Goal: Find specific page/section: Find specific page/section

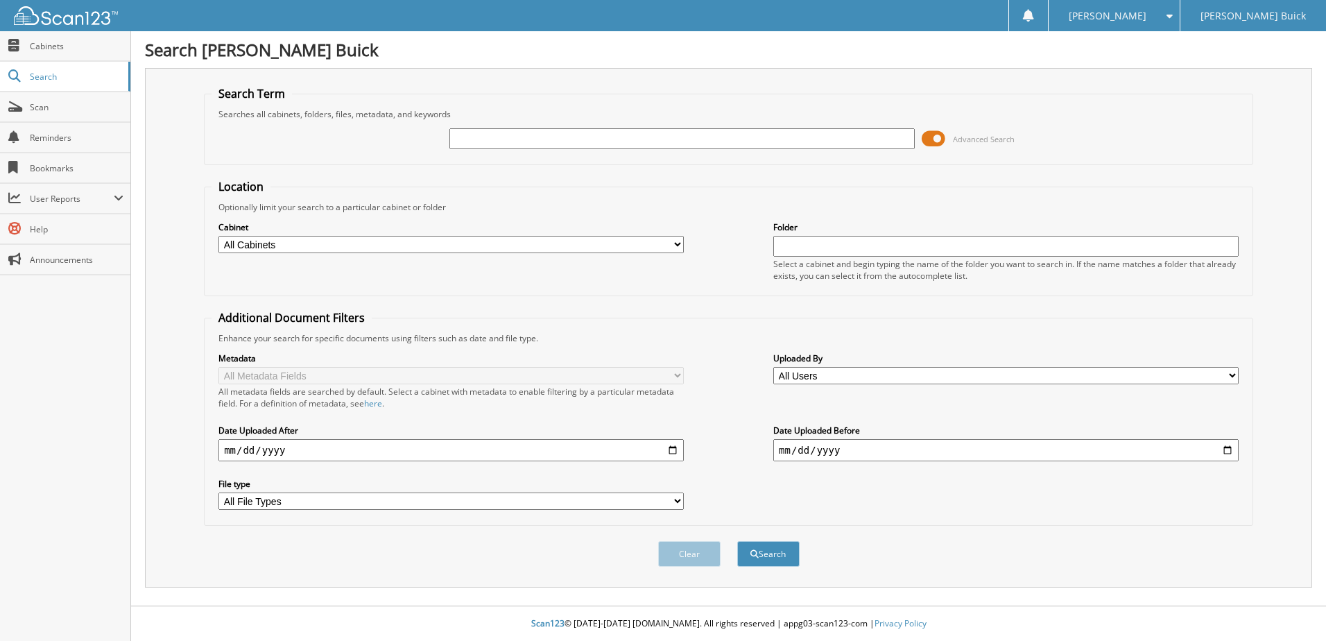
click at [485, 140] on input "text" at bounding box center [682, 138] width 465 height 21
type input "6185854"
click at [737, 541] on button "Search" at bounding box center [768, 554] width 62 height 26
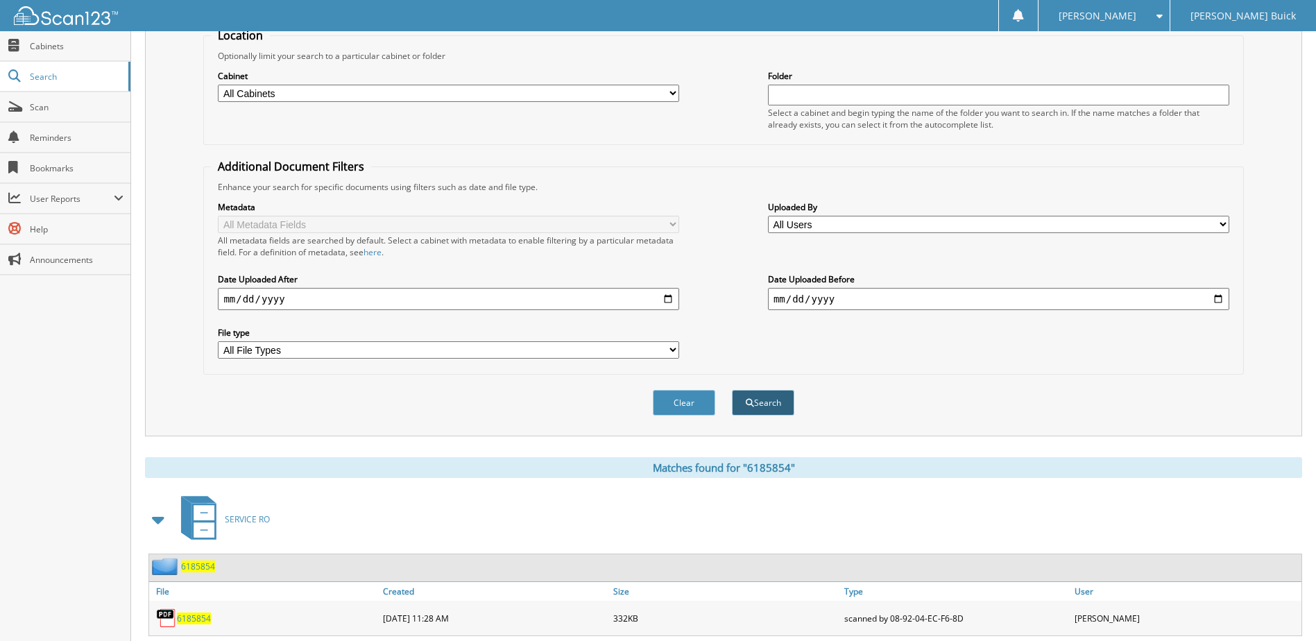
scroll to position [189, 0]
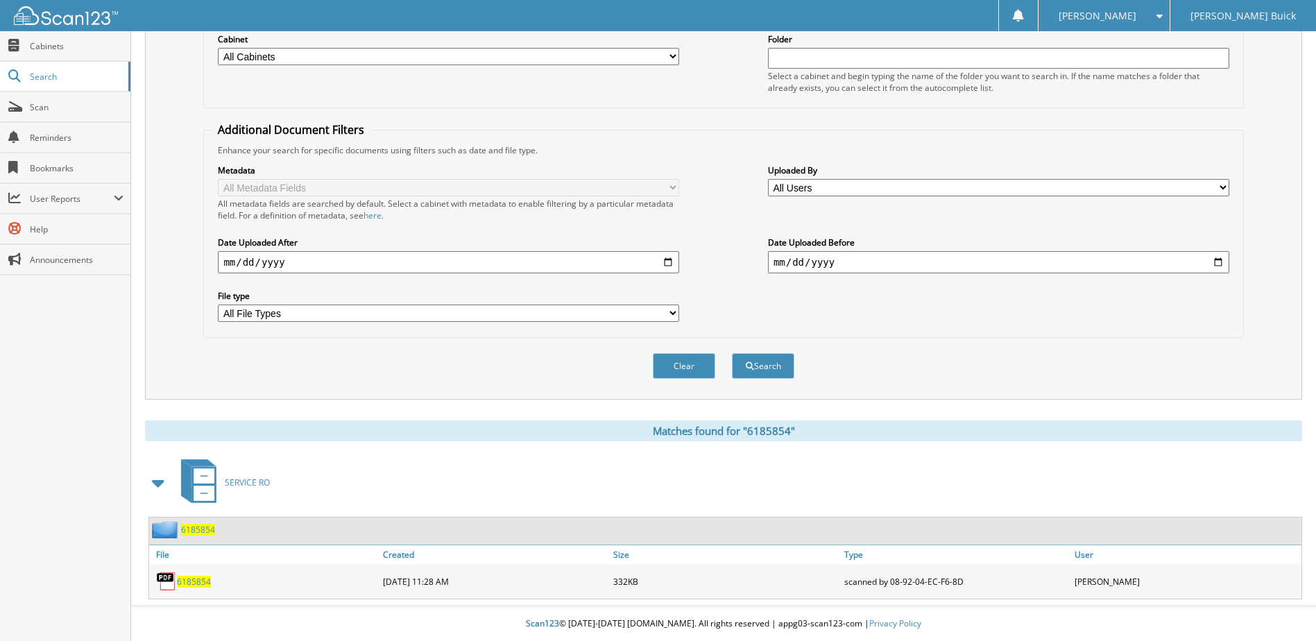
click at [196, 578] on span "6185854" at bounding box center [194, 582] width 34 height 12
click at [199, 581] on span "6185854" at bounding box center [194, 582] width 34 height 12
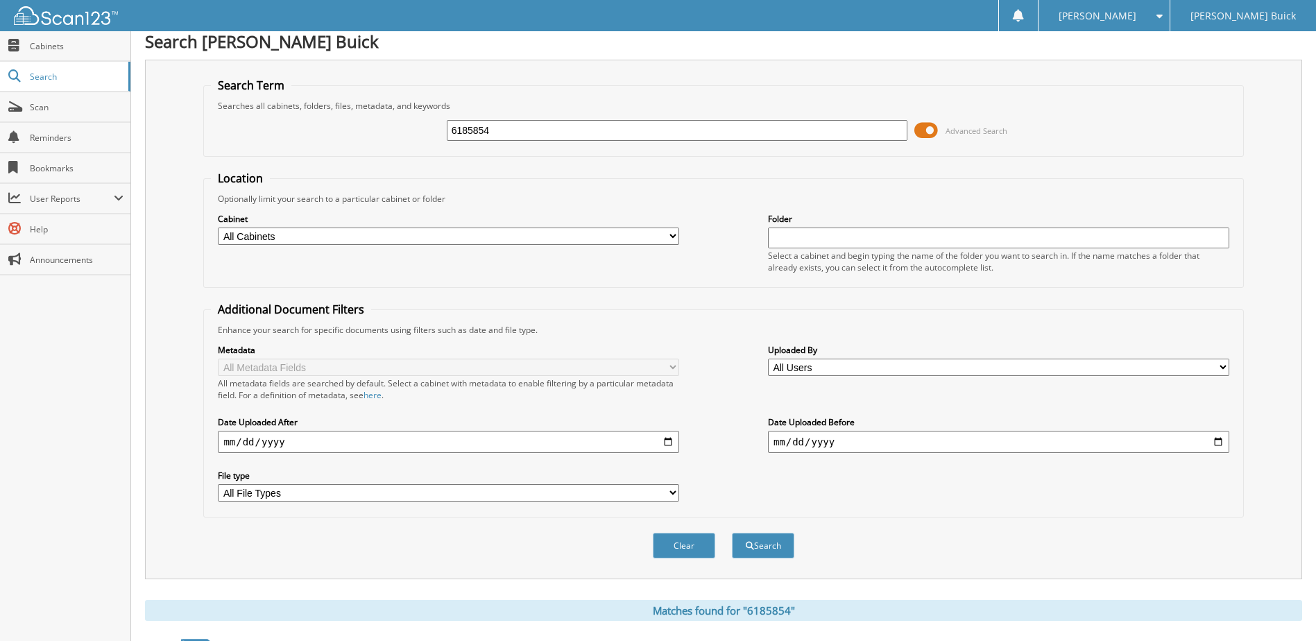
scroll to position [0, 0]
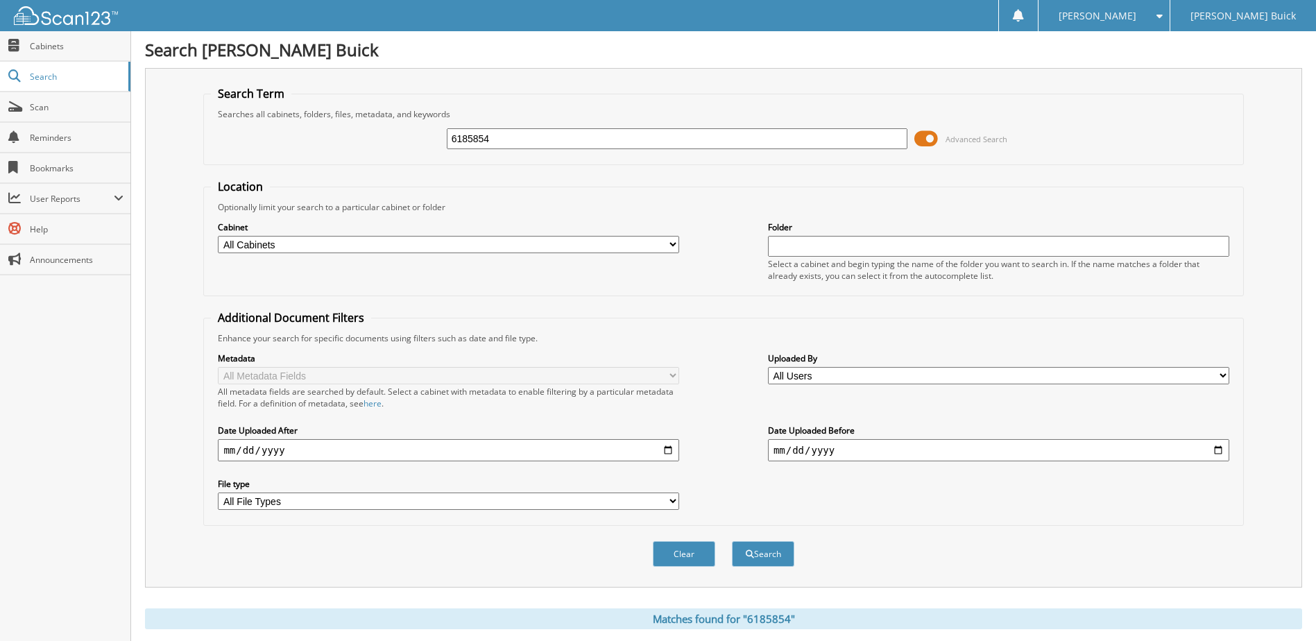
click at [576, 140] on input "6185854" at bounding box center [677, 138] width 461 height 21
type input "6"
type input "6185854"
click at [732, 541] on button "Search" at bounding box center [763, 554] width 62 height 26
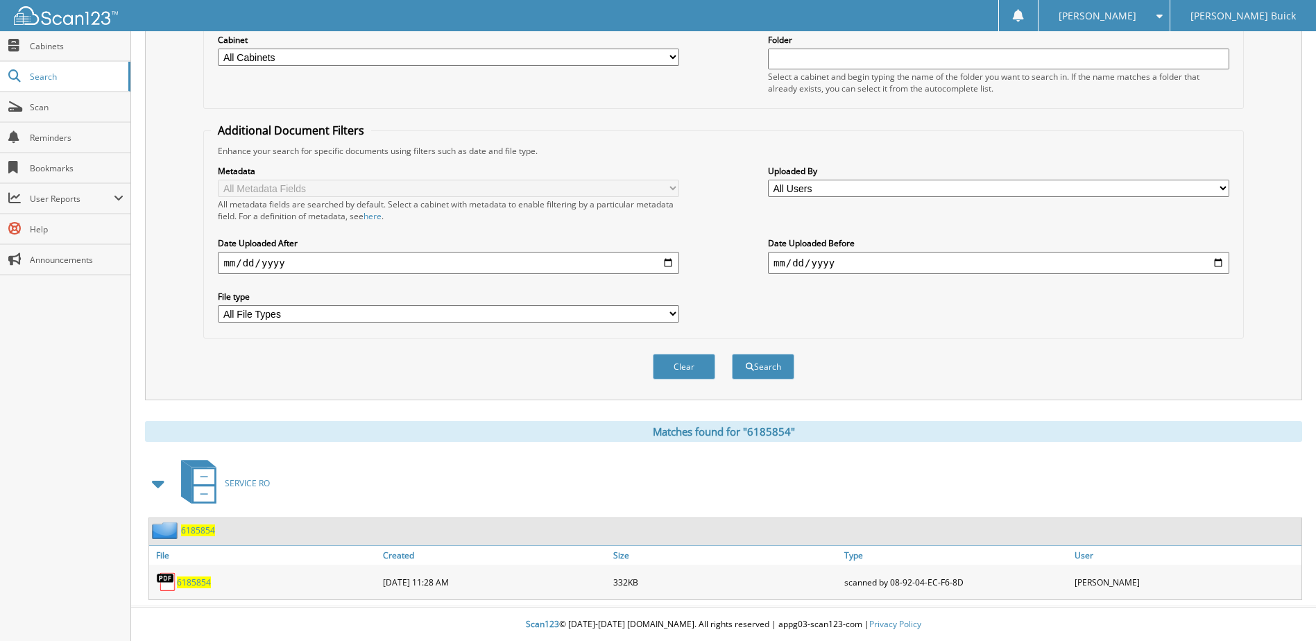
scroll to position [189, 0]
click at [193, 580] on span "6185854" at bounding box center [194, 582] width 34 height 12
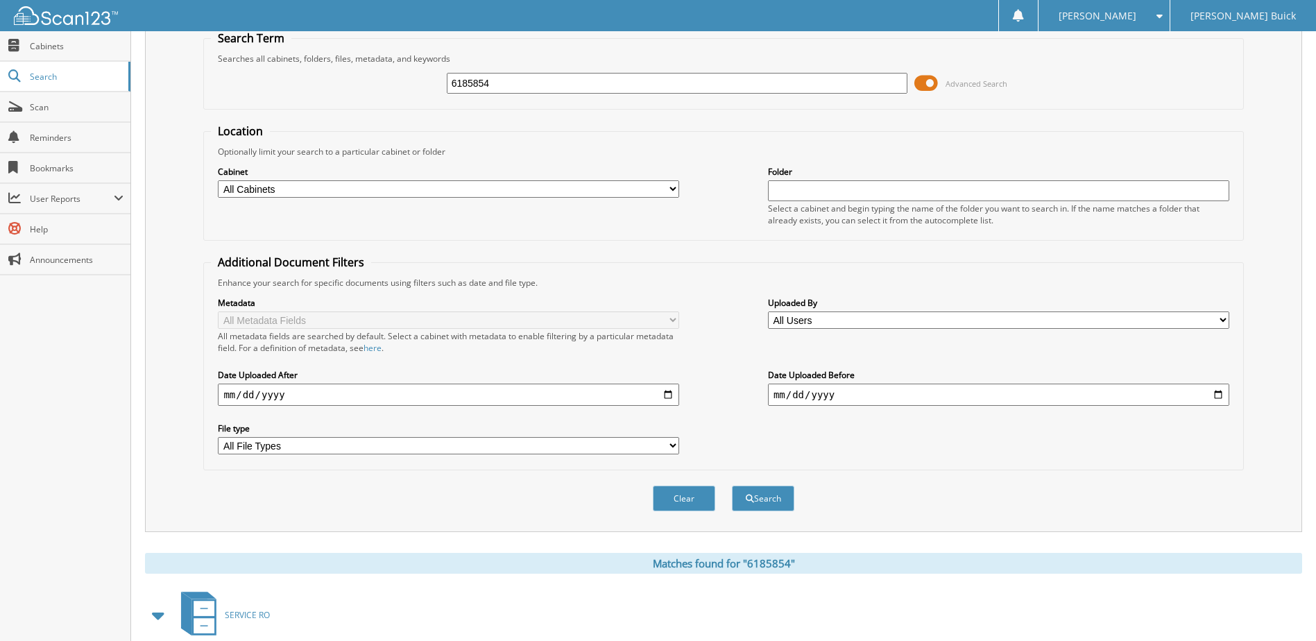
scroll to position [50, 0]
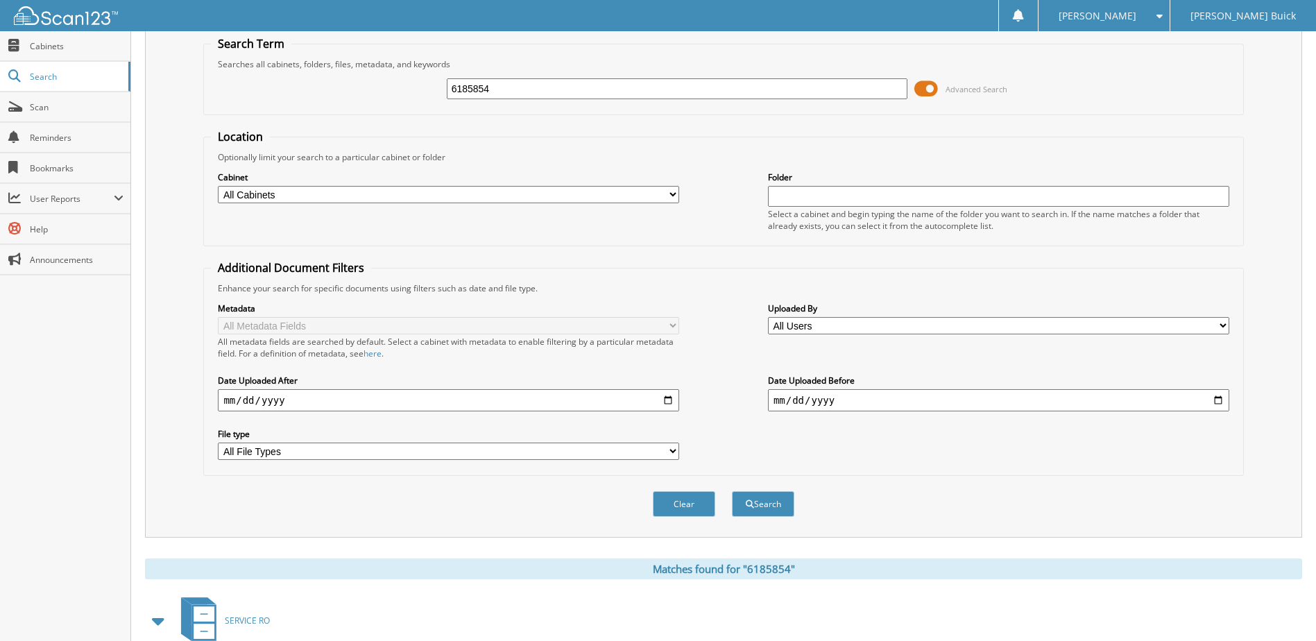
click at [571, 87] on input "6185854" at bounding box center [677, 88] width 461 height 21
type input "6186002"
click at [732, 491] on button "Search" at bounding box center [763, 504] width 62 height 26
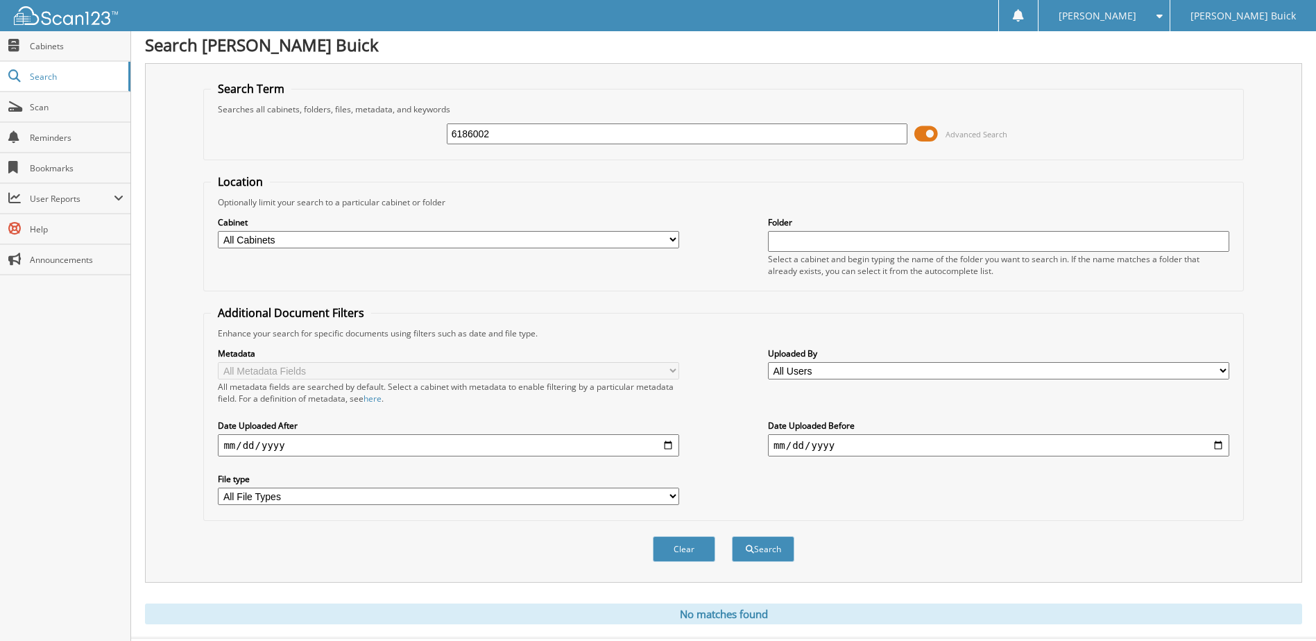
scroll to position [37, 0]
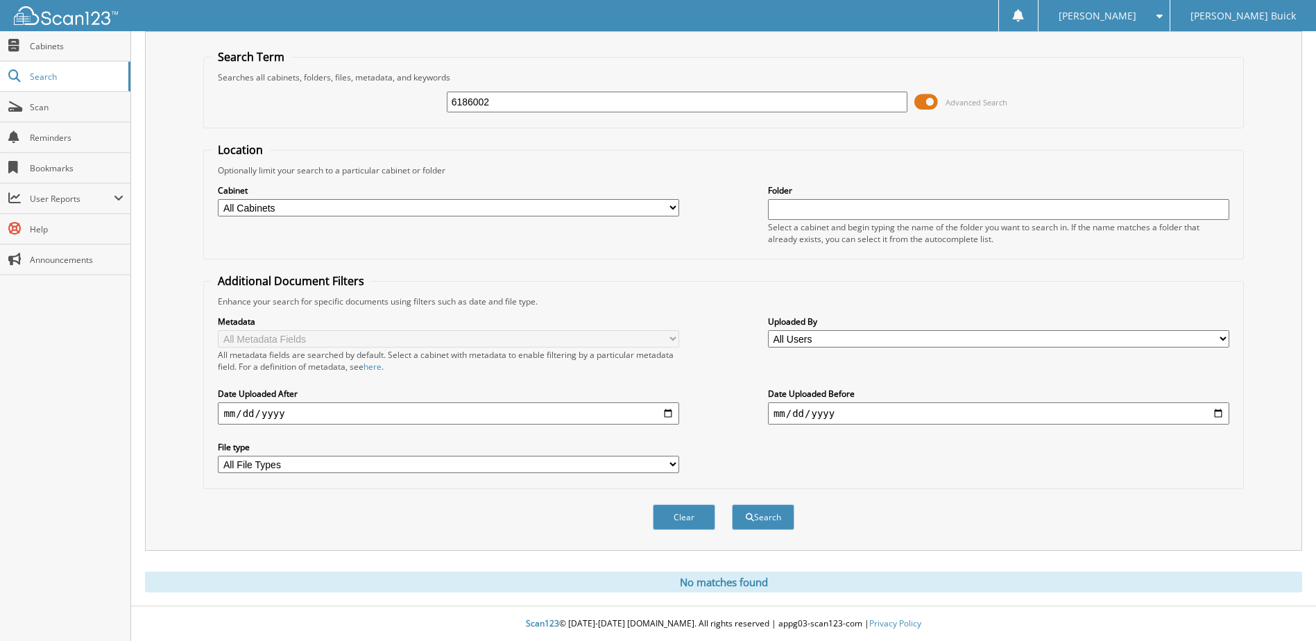
click at [530, 101] on input "6186002" at bounding box center [677, 102] width 461 height 21
type input "6186652"
click at [732, 504] on button "Search" at bounding box center [763, 517] width 62 height 26
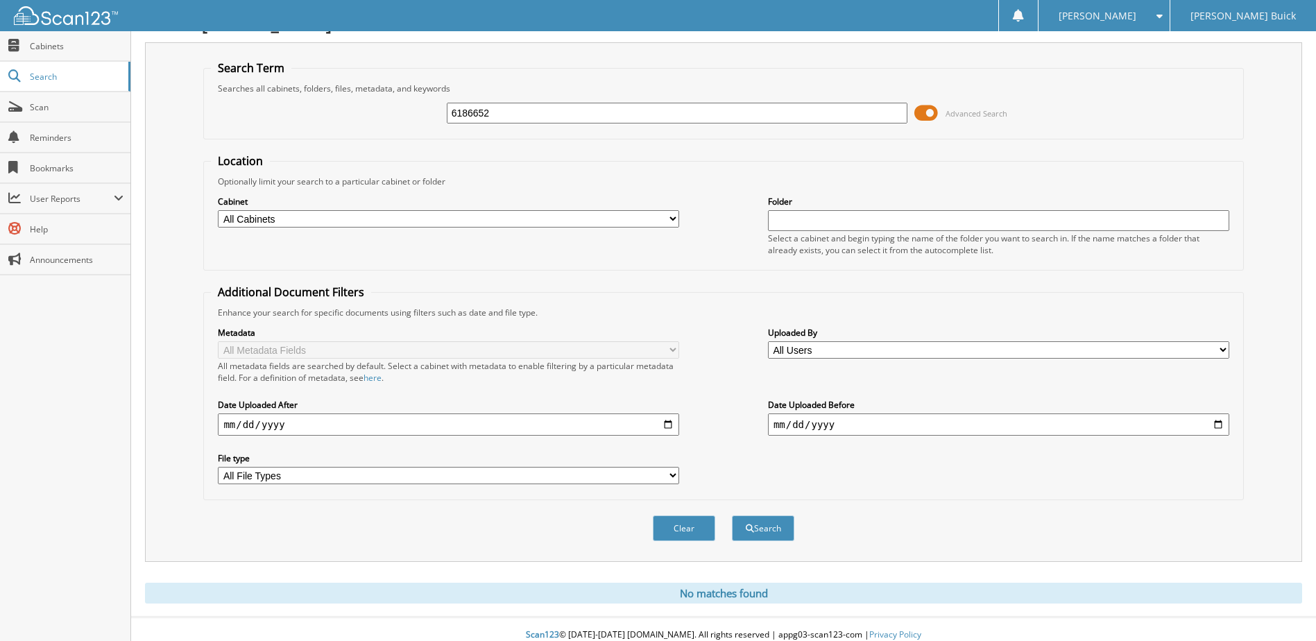
scroll to position [37, 0]
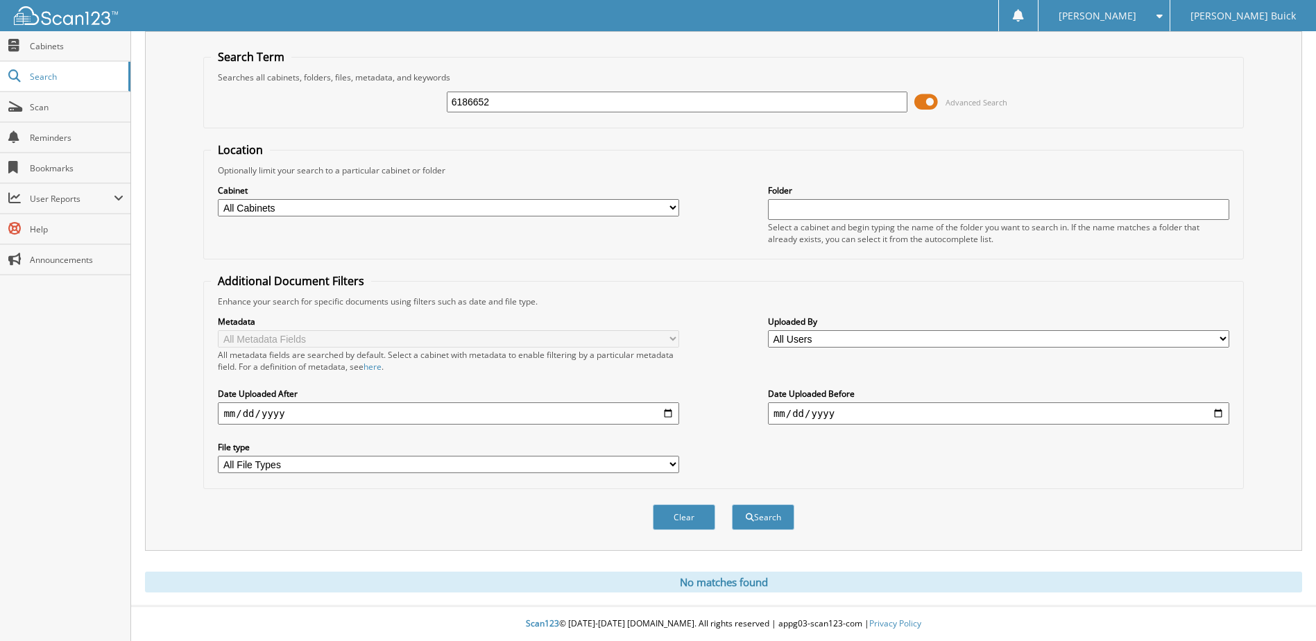
click at [521, 101] on input "6186652" at bounding box center [677, 102] width 461 height 21
type input "6188082"
click at [732, 504] on button "Search" at bounding box center [763, 517] width 62 height 26
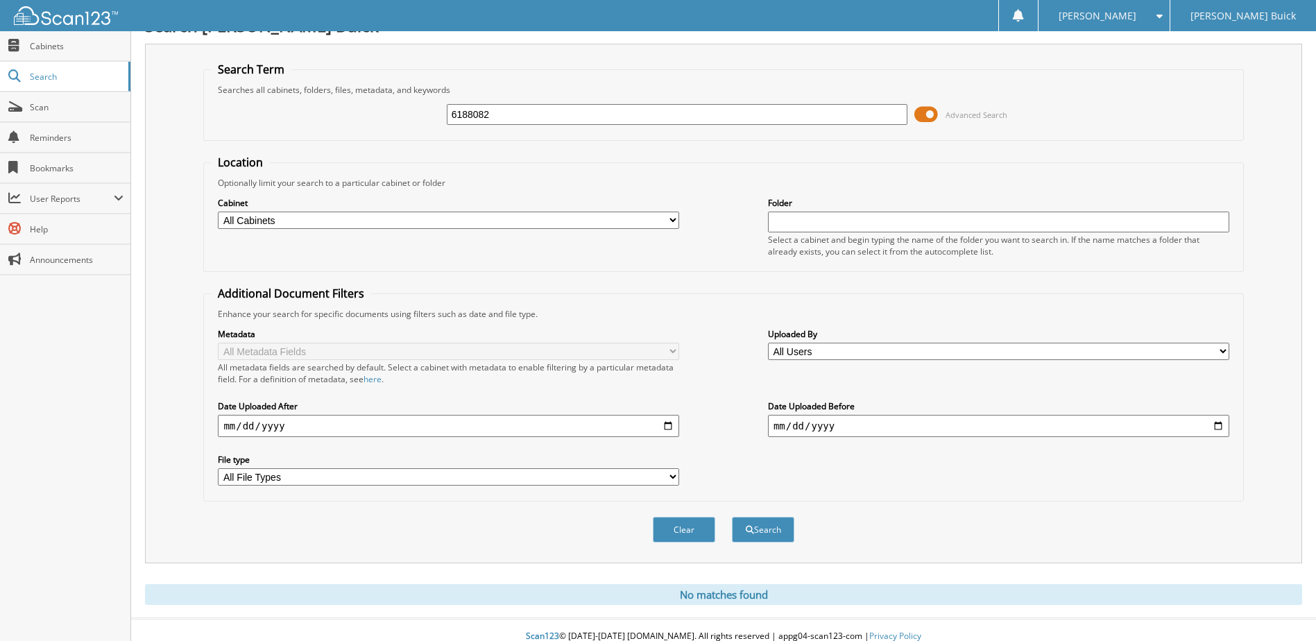
scroll to position [37, 0]
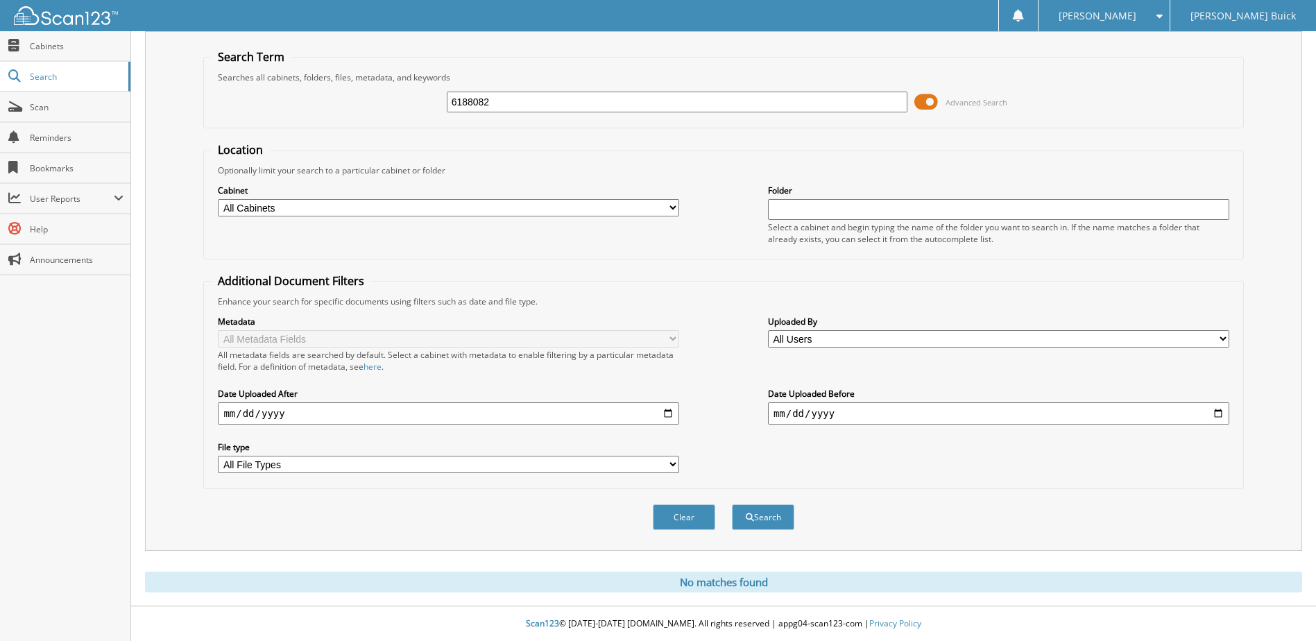
click at [499, 104] on input "6188082" at bounding box center [677, 102] width 461 height 21
type input "6188102"
click at [732, 504] on button "Search" at bounding box center [763, 517] width 62 height 26
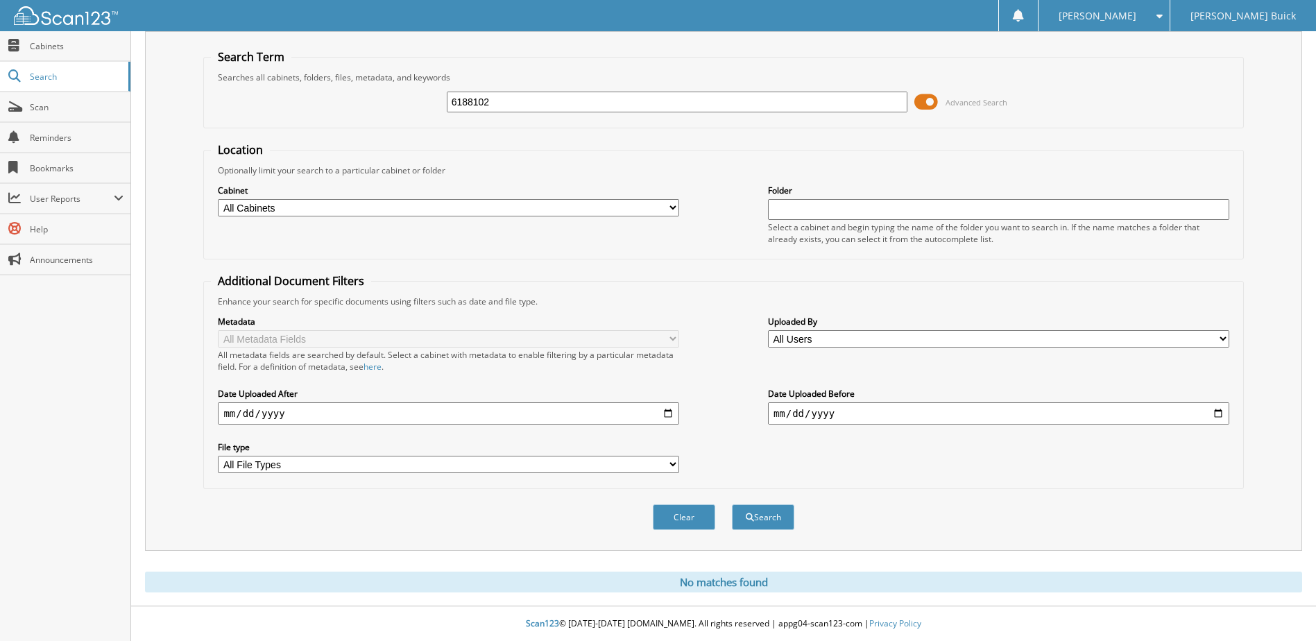
click at [640, 99] on input "6188102" at bounding box center [677, 102] width 461 height 21
type input "6188205"
click at [732, 504] on button "Search" at bounding box center [763, 517] width 62 height 26
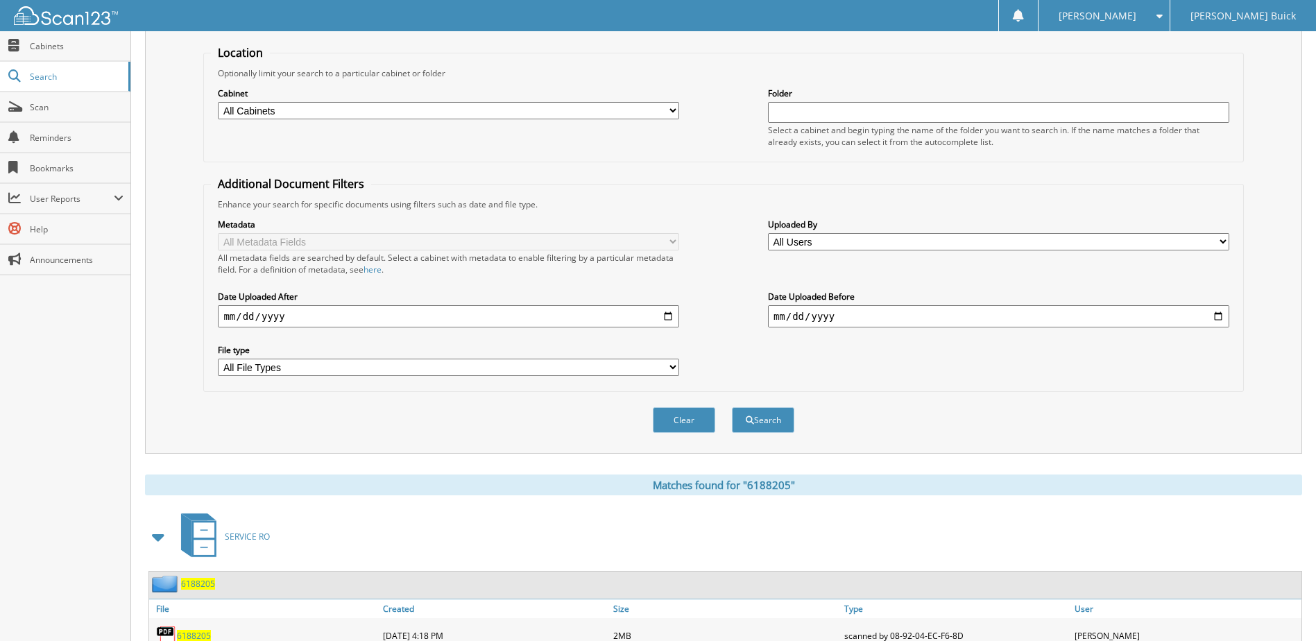
scroll to position [189, 0]
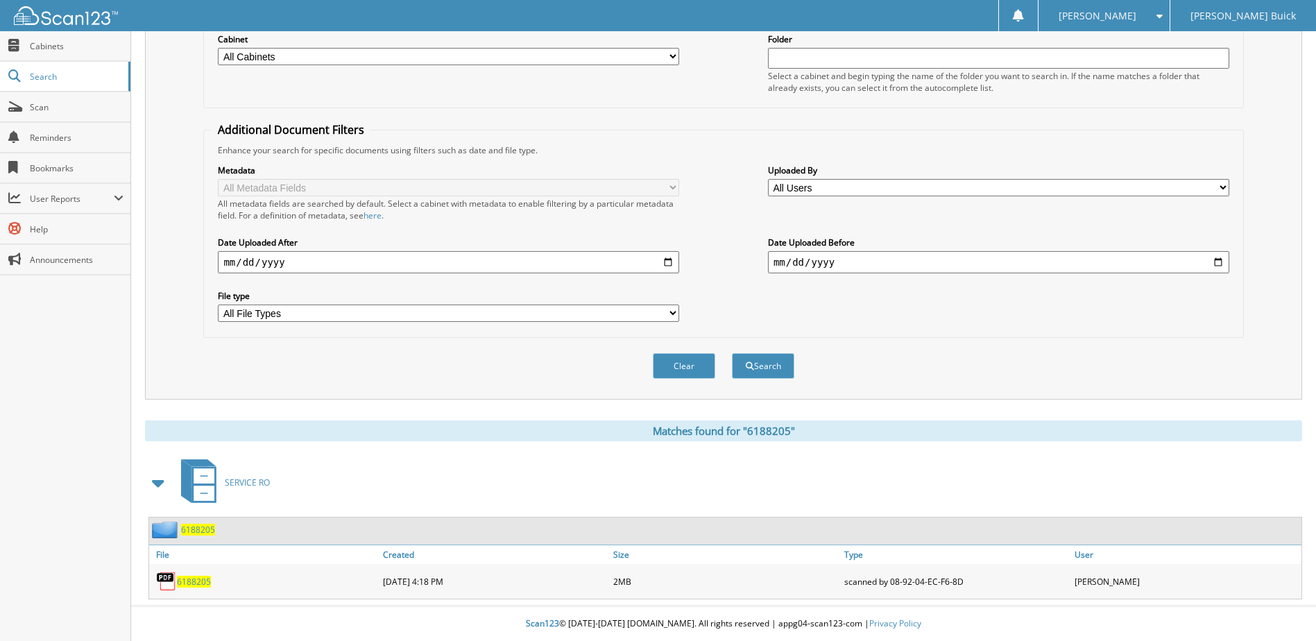
click at [195, 581] on span "6188205" at bounding box center [194, 582] width 34 height 12
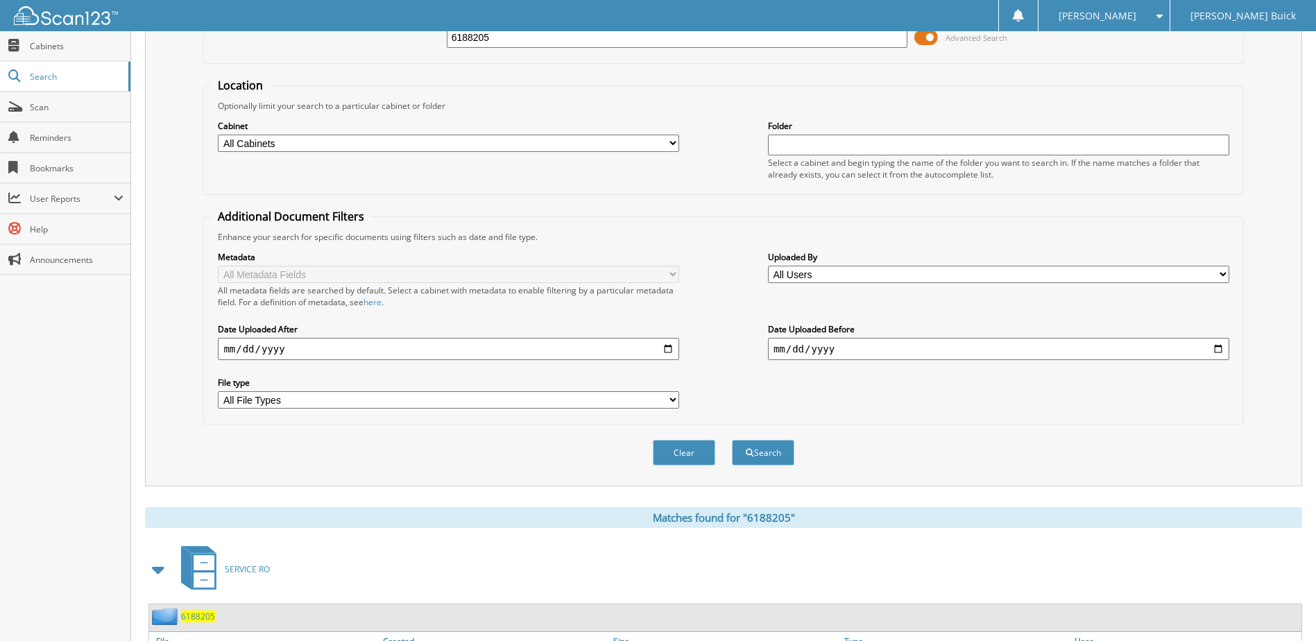
scroll to position [0, 0]
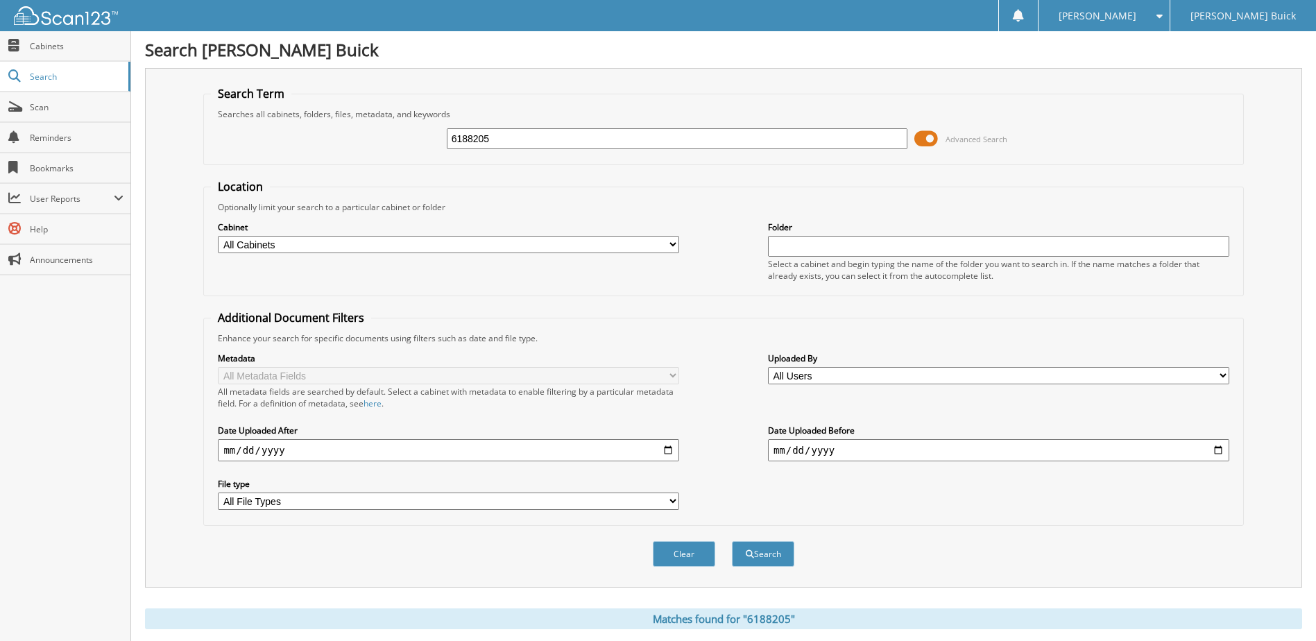
click at [624, 135] on input "6188205" at bounding box center [677, 138] width 461 height 21
type input "6188239"
click at [732, 541] on button "Search" at bounding box center [763, 554] width 62 height 26
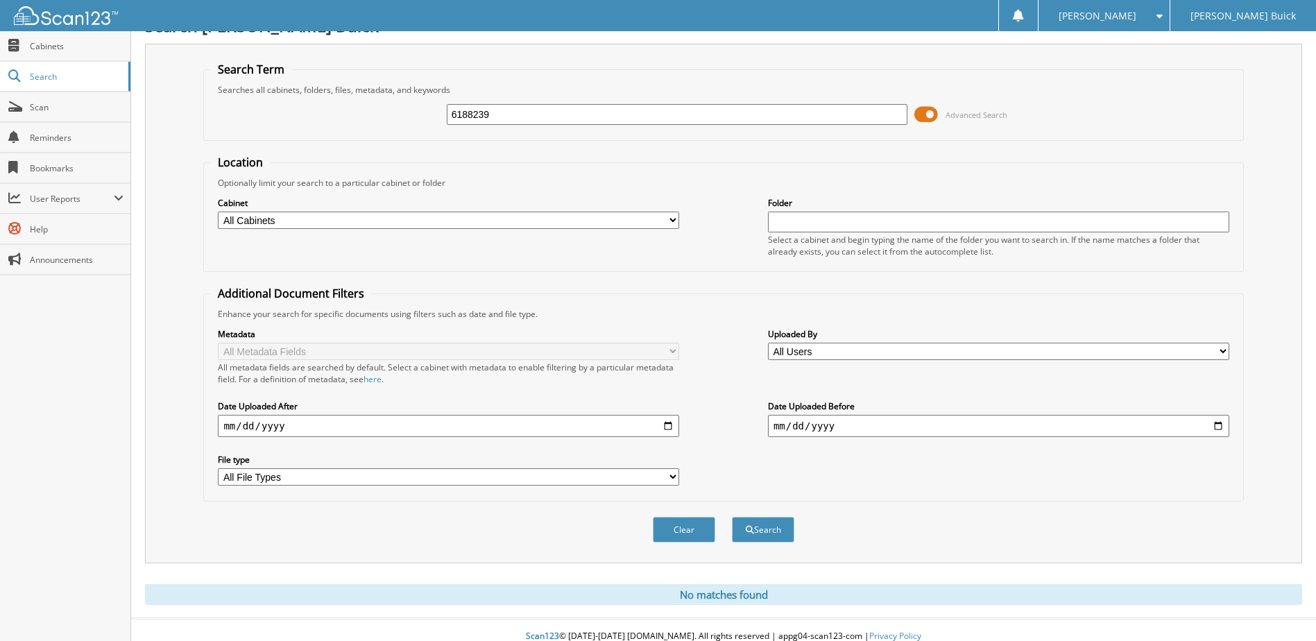
scroll to position [37, 0]
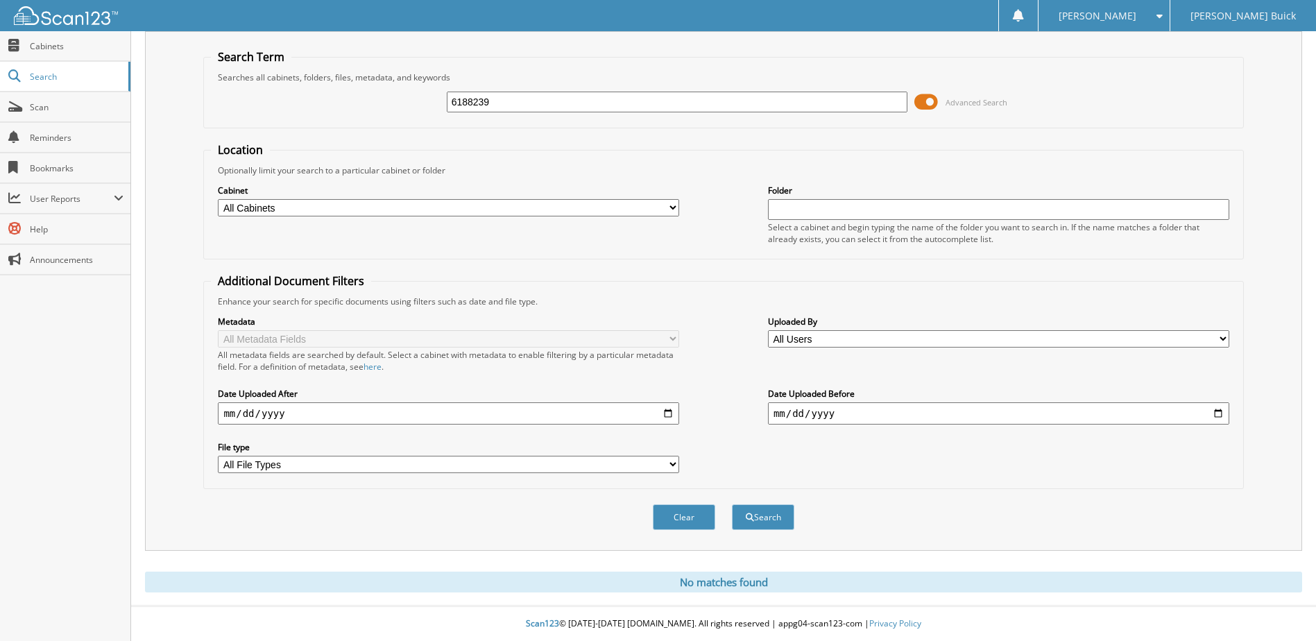
click at [497, 104] on input "6188239" at bounding box center [677, 102] width 461 height 21
type input "6188347"
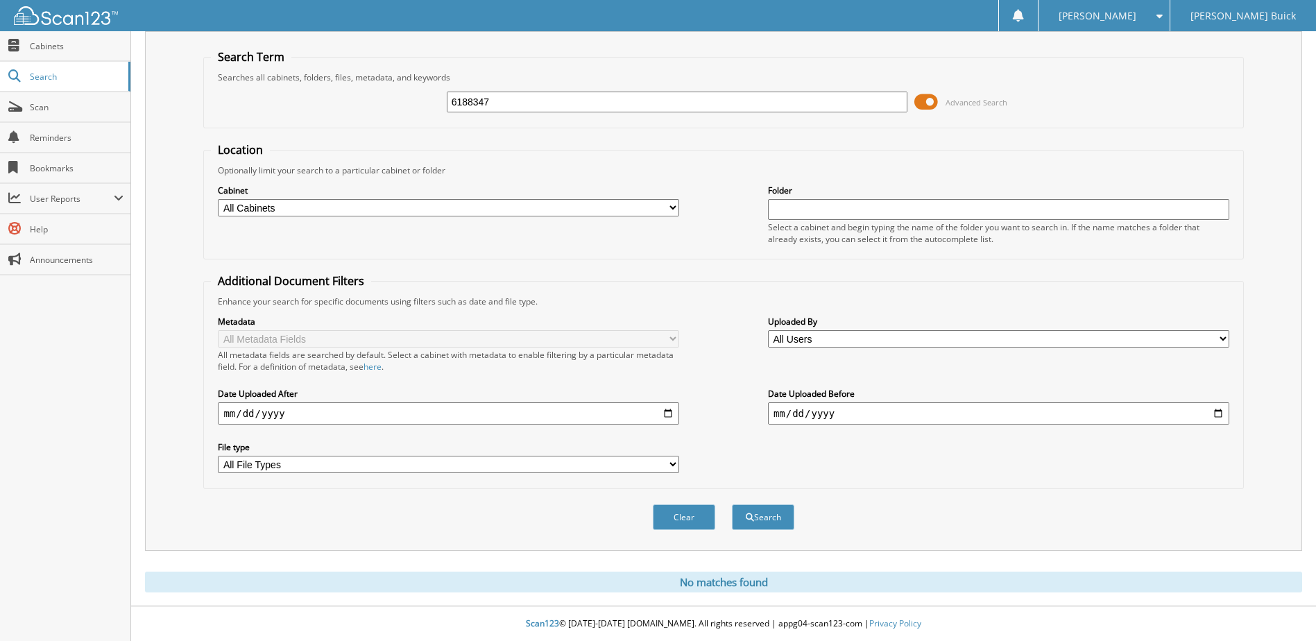
click at [732, 504] on button "Search" at bounding box center [763, 517] width 62 height 26
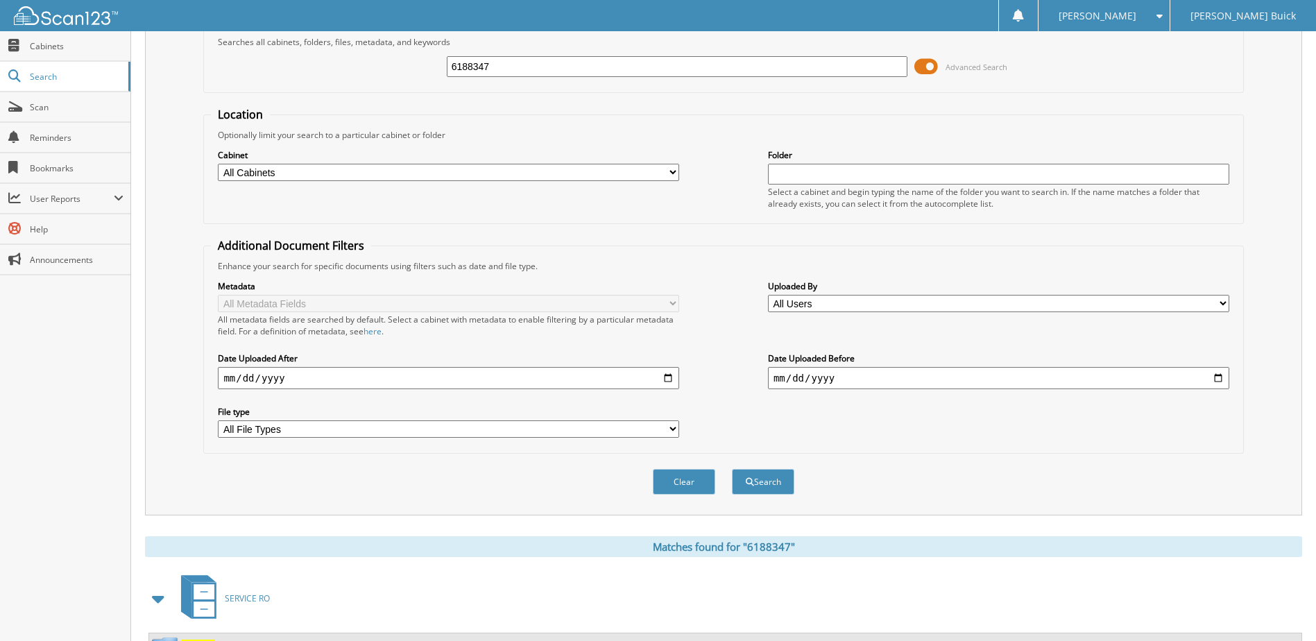
scroll to position [189, 0]
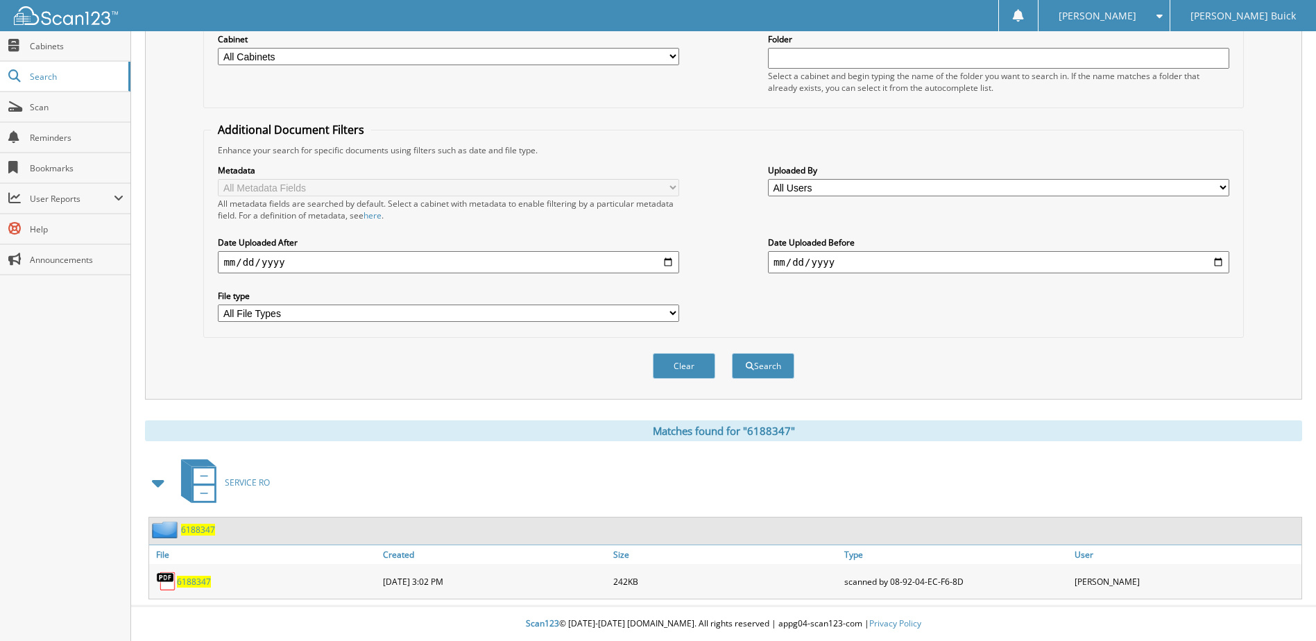
click at [193, 579] on span "6188347" at bounding box center [194, 582] width 34 height 12
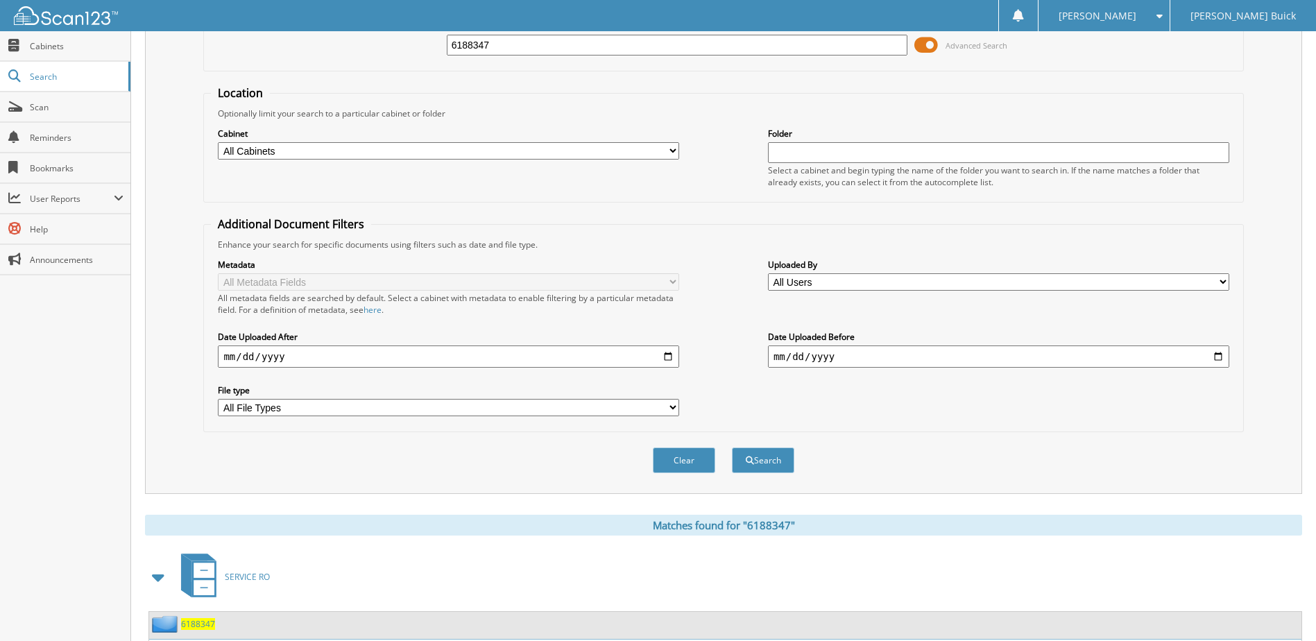
scroll to position [0, 0]
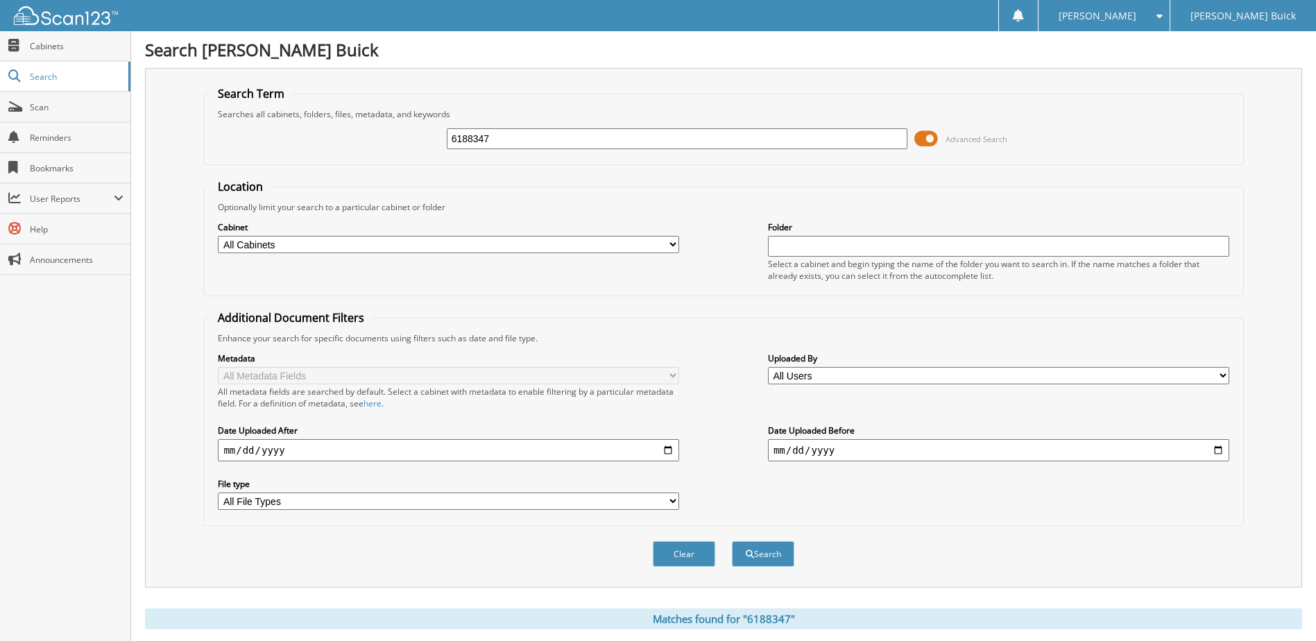
click at [630, 135] on input "6188347" at bounding box center [677, 138] width 461 height 21
type input "6188619"
click at [732, 541] on button "Search" at bounding box center [763, 554] width 62 height 26
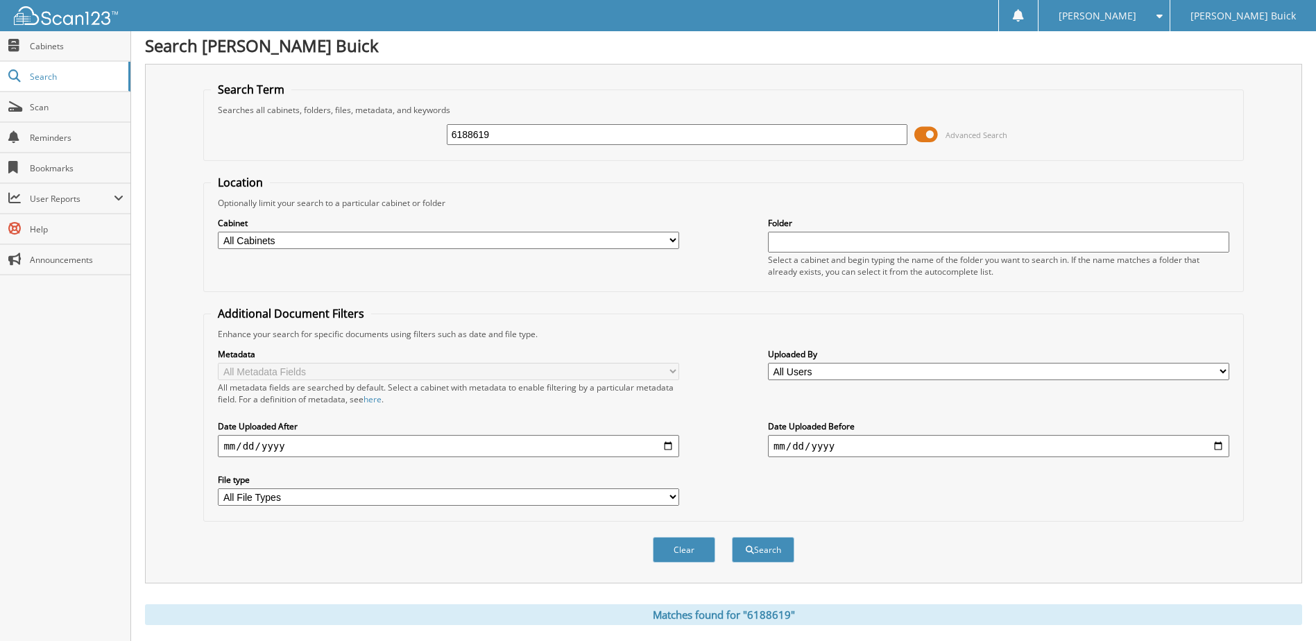
scroll to position [189, 0]
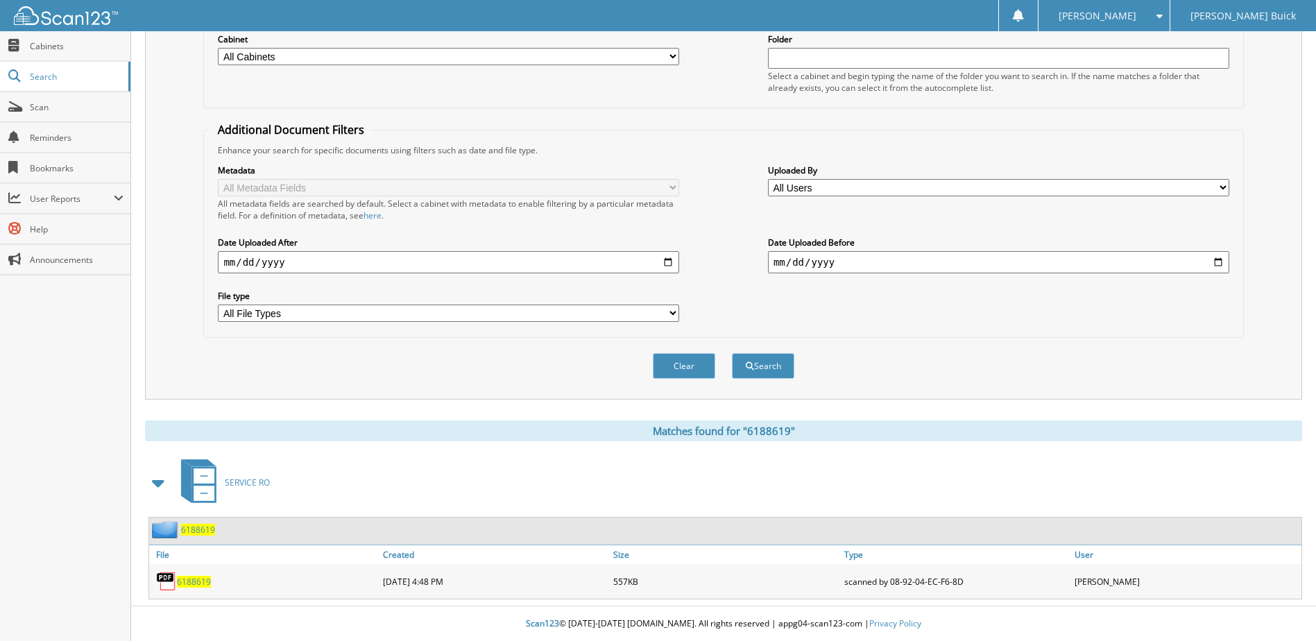
click at [194, 583] on span "6188619" at bounding box center [194, 582] width 34 height 12
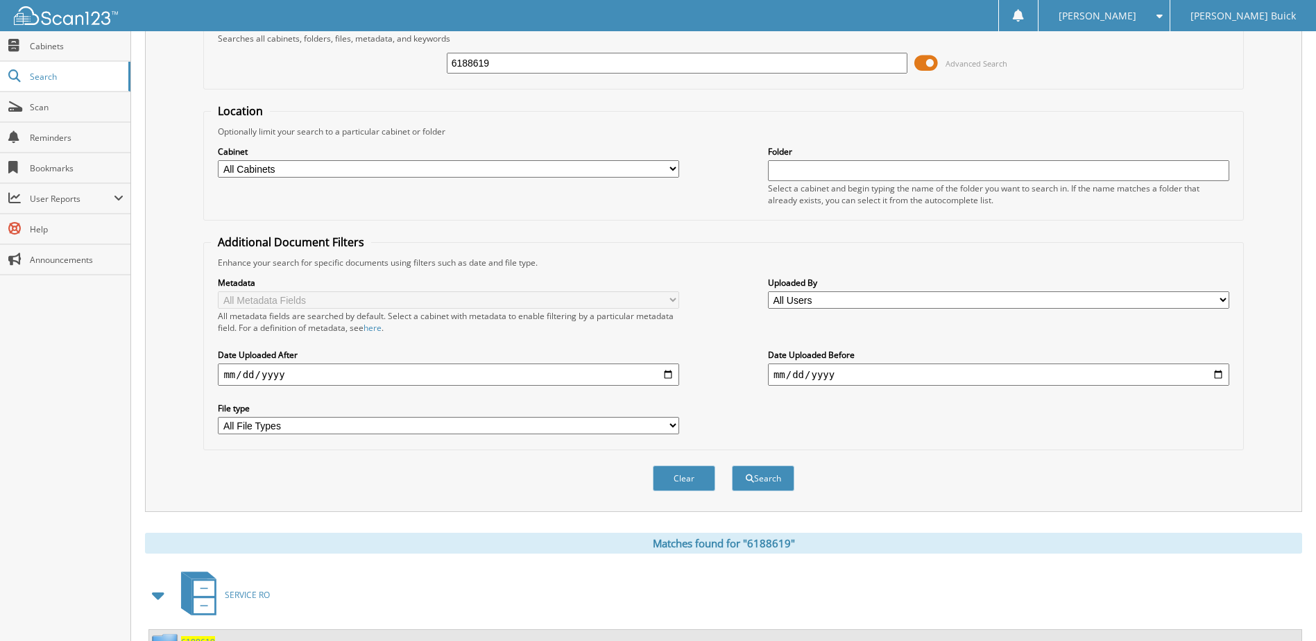
scroll to position [0, 0]
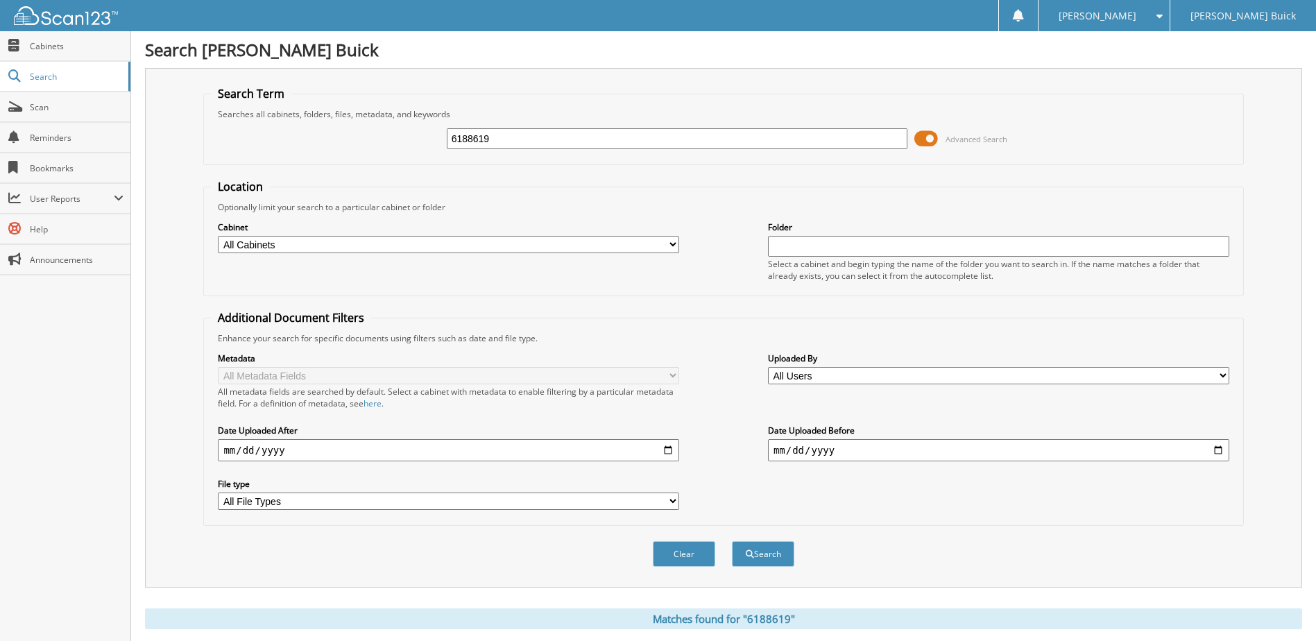
click at [670, 141] on input "6188619" at bounding box center [677, 138] width 461 height 21
type input "6188768"
click at [732, 541] on button "Search" at bounding box center [763, 554] width 62 height 26
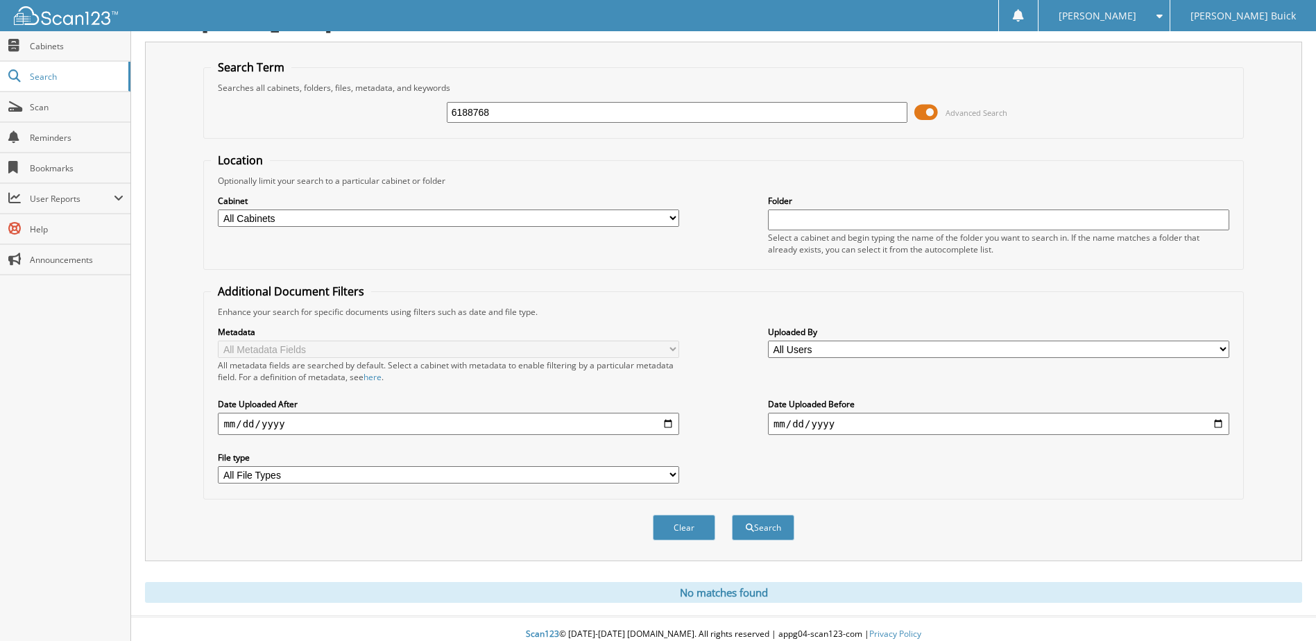
scroll to position [37, 0]
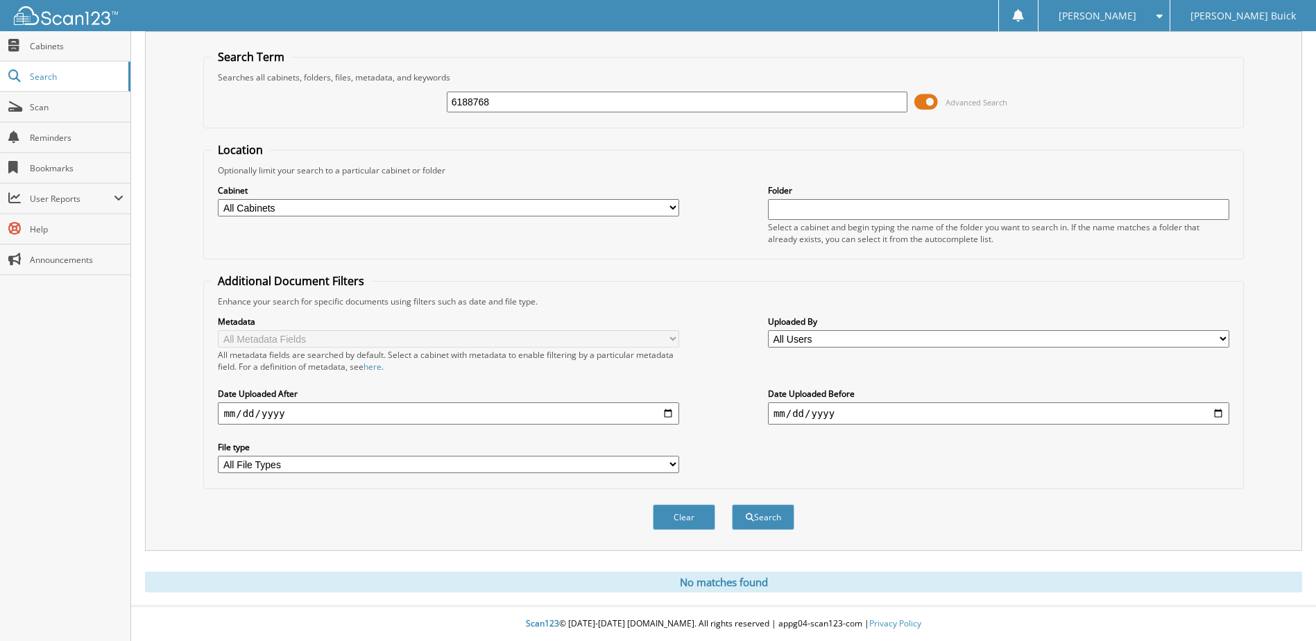
click at [506, 100] on input "6188768" at bounding box center [677, 102] width 461 height 21
type input "6188768"
click at [732, 504] on button "Search" at bounding box center [763, 517] width 62 height 26
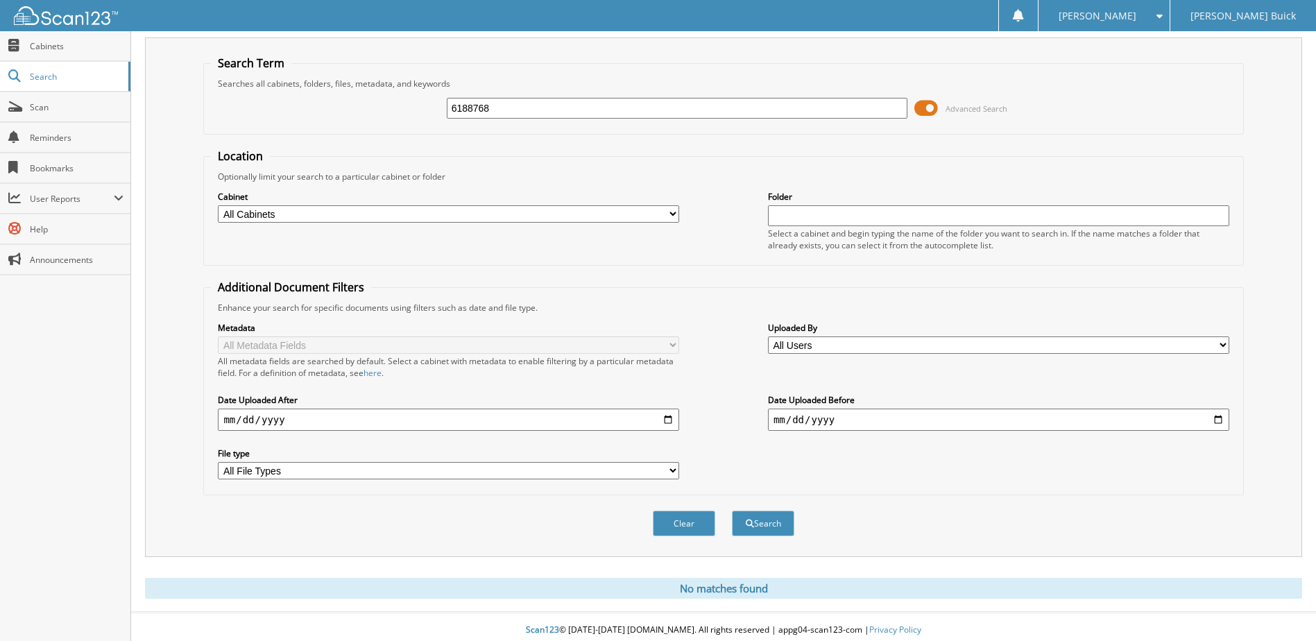
scroll to position [37, 0]
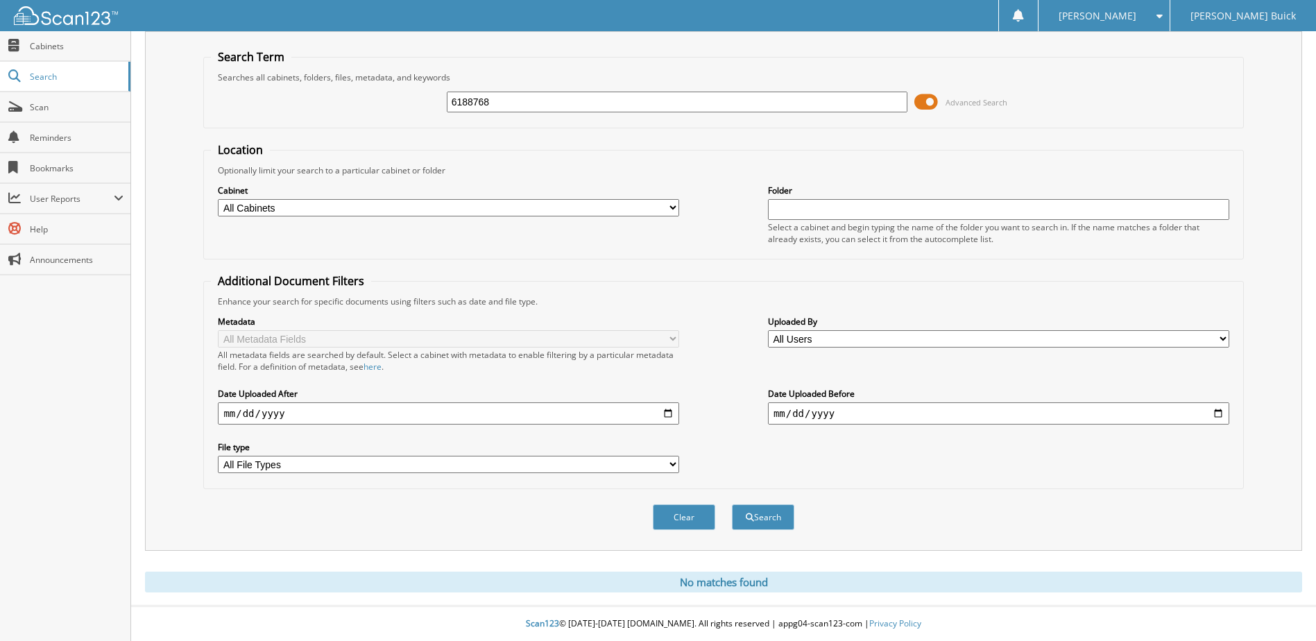
click at [618, 106] on input "6188768" at bounding box center [677, 102] width 461 height 21
type input "6188889"
click at [732, 504] on button "Search" at bounding box center [763, 517] width 62 height 26
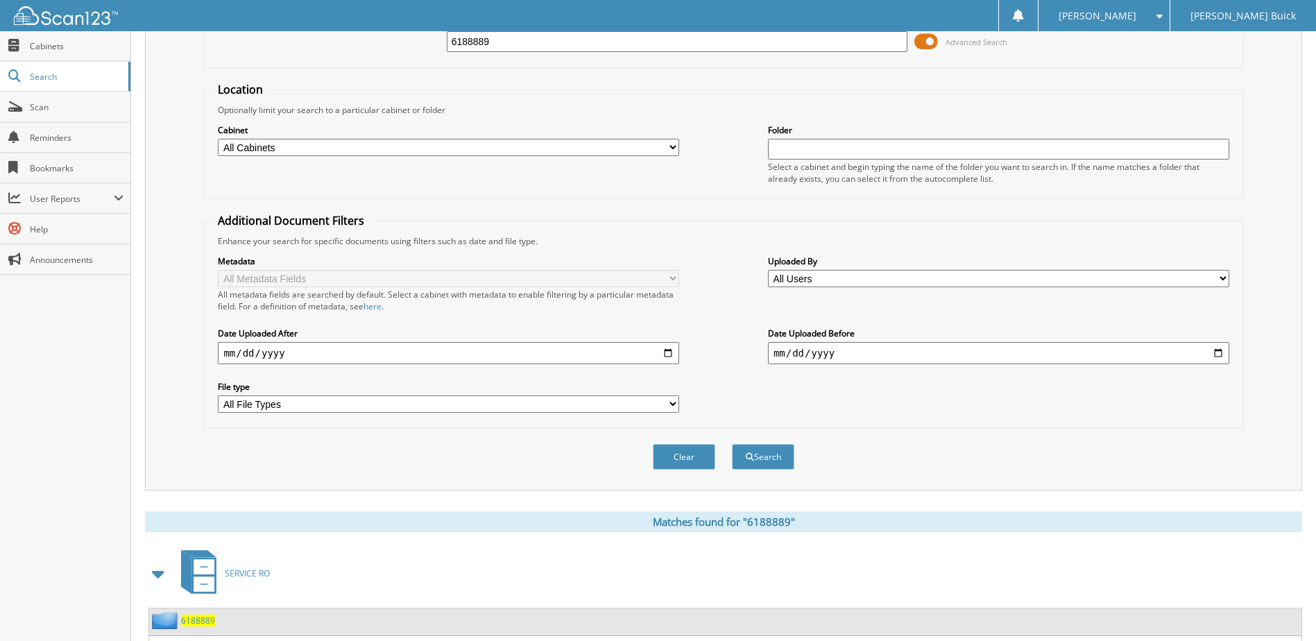
scroll to position [223, 0]
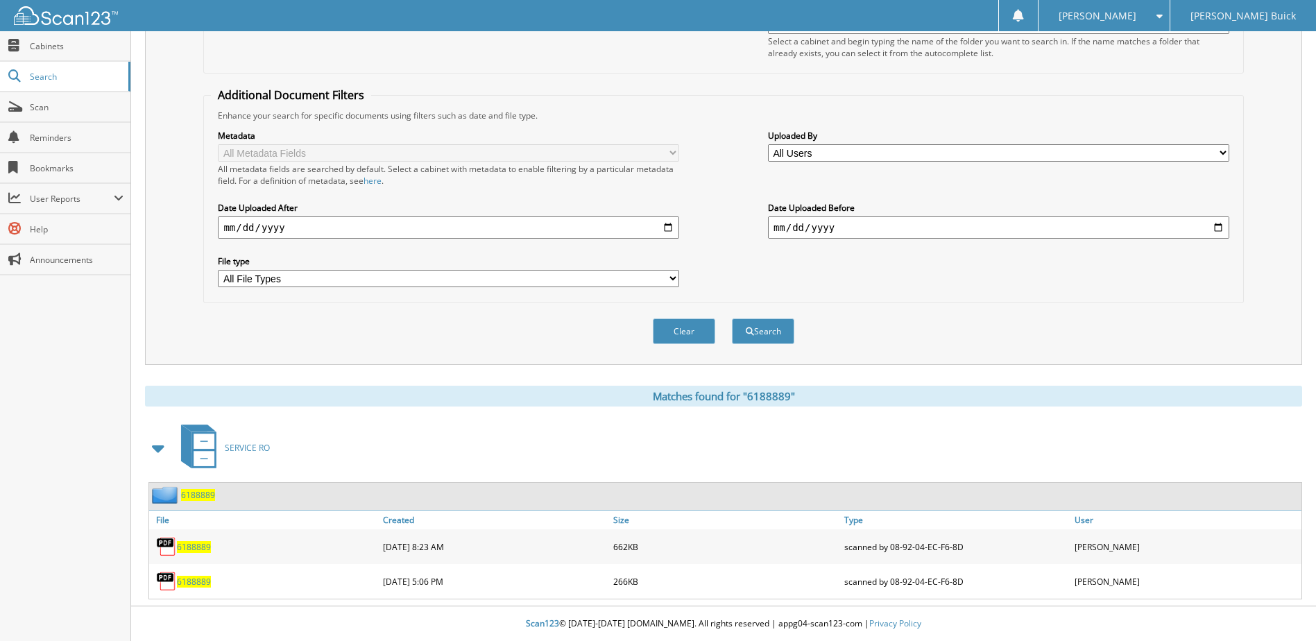
click at [196, 583] on span "6188889" at bounding box center [194, 582] width 34 height 12
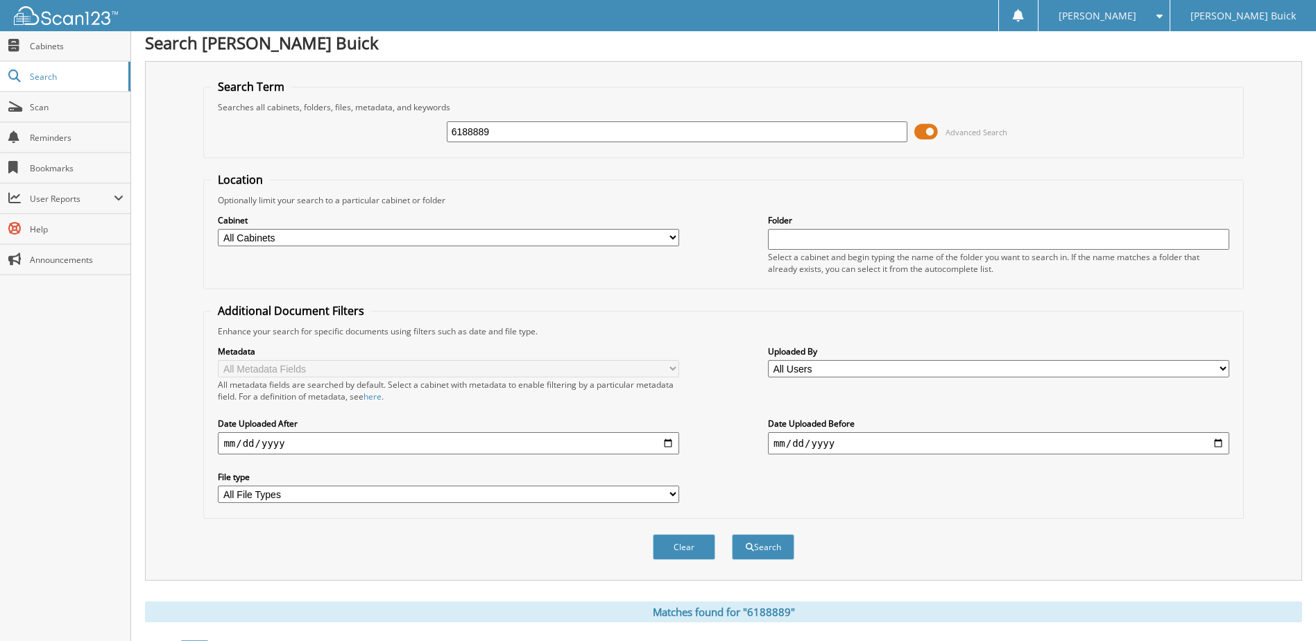
scroll to position [0, 0]
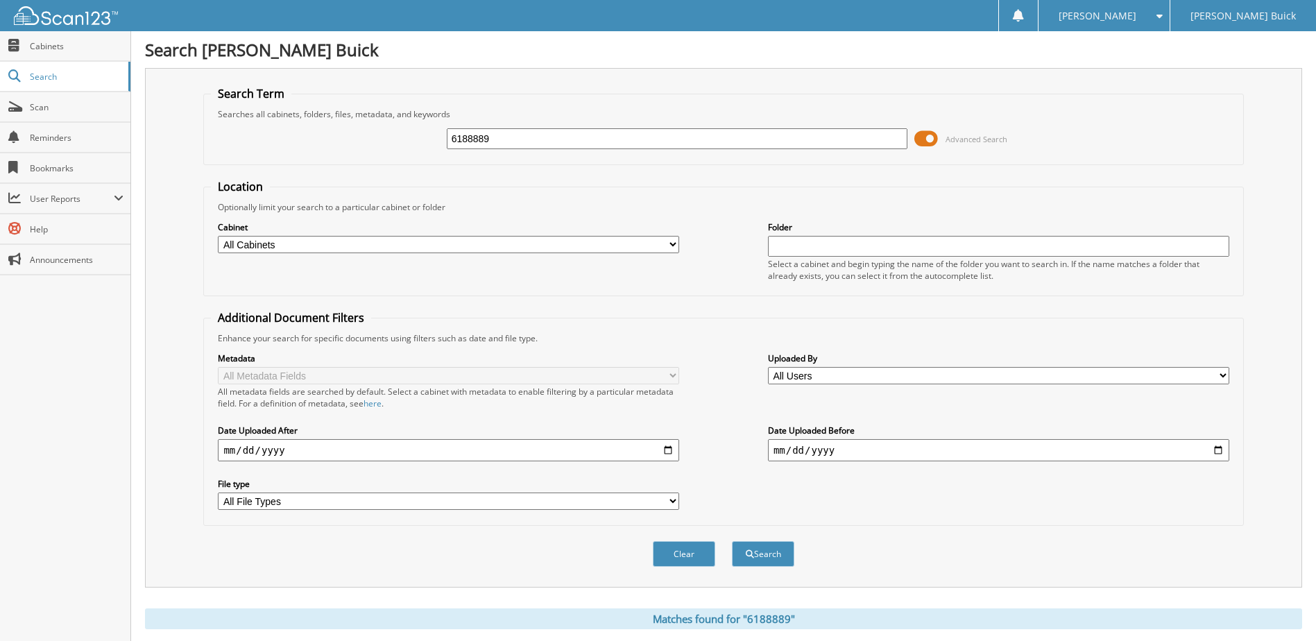
click at [614, 142] on input "6188889" at bounding box center [677, 138] width 461 height 21
type input "6188942"
click at [732, 541] on button "Search" at bounding box center [763, 554] width 62 height 26
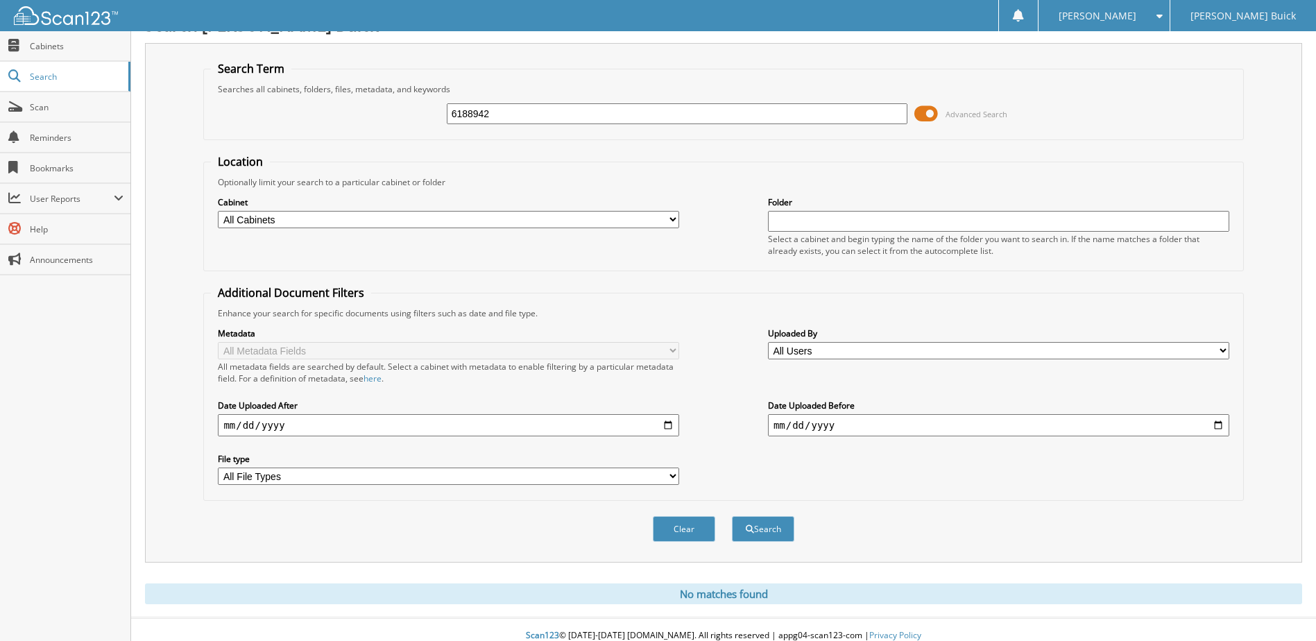
scroll to position [37, 0]
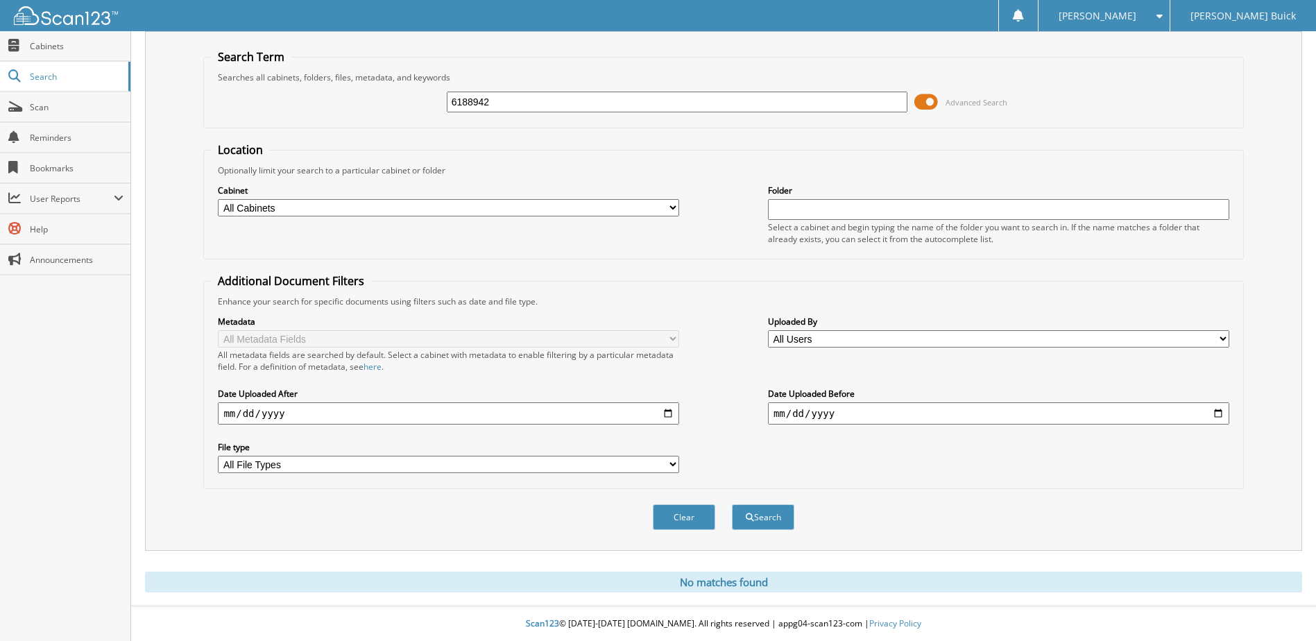
click at [525, 104] on input "6188942" at bounding box center [677, 102] width 461 height 21
type input "6188965"
click at [732, 504] on button "Search" at bounding box center [763, 517] width 62 height 26
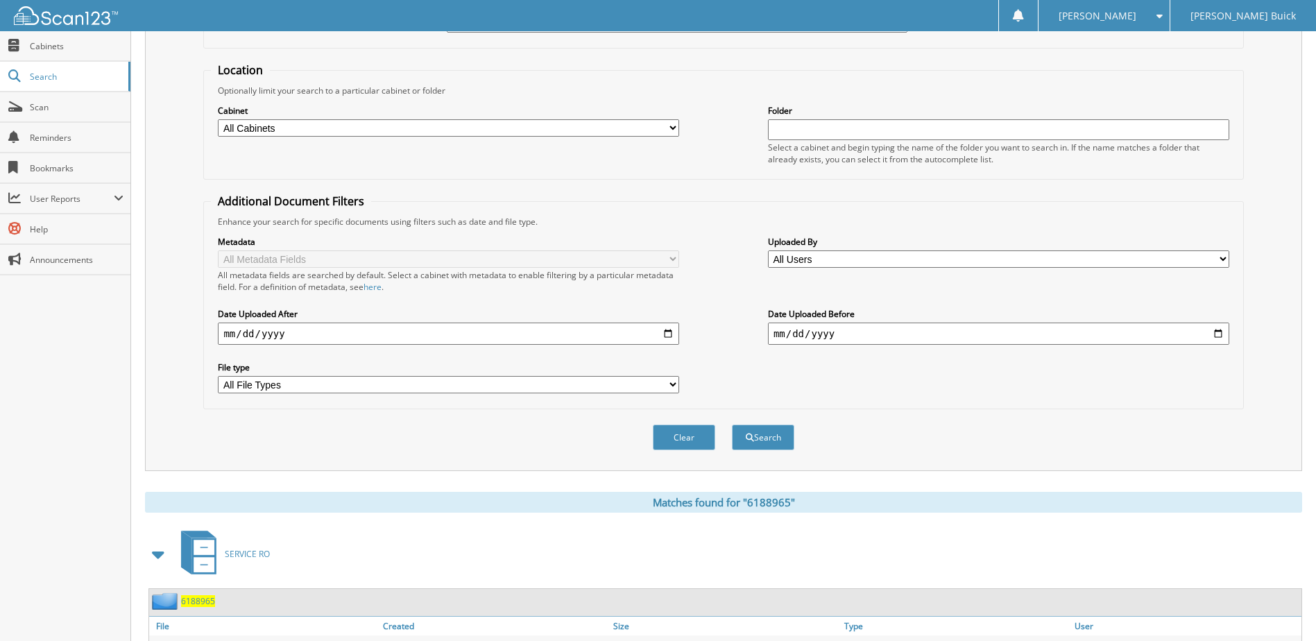
scroll to position [189, 0]
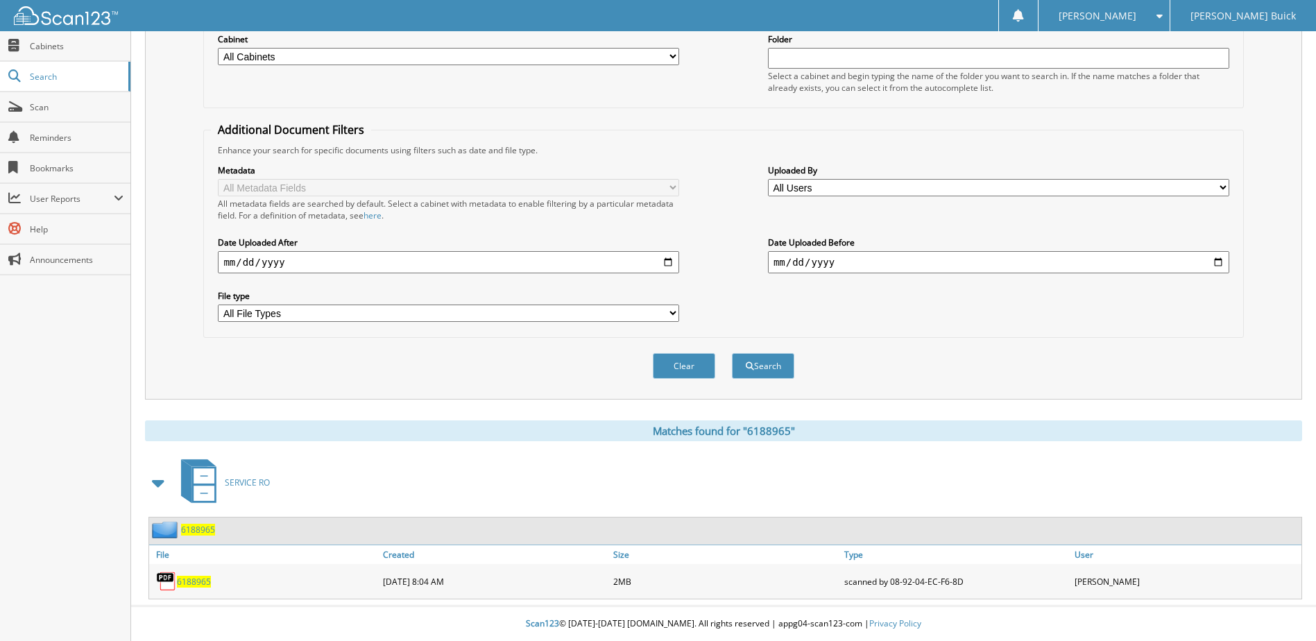
click at [196, 586] on span "6188965" at bounding box center [194, 582] width 34 height 12
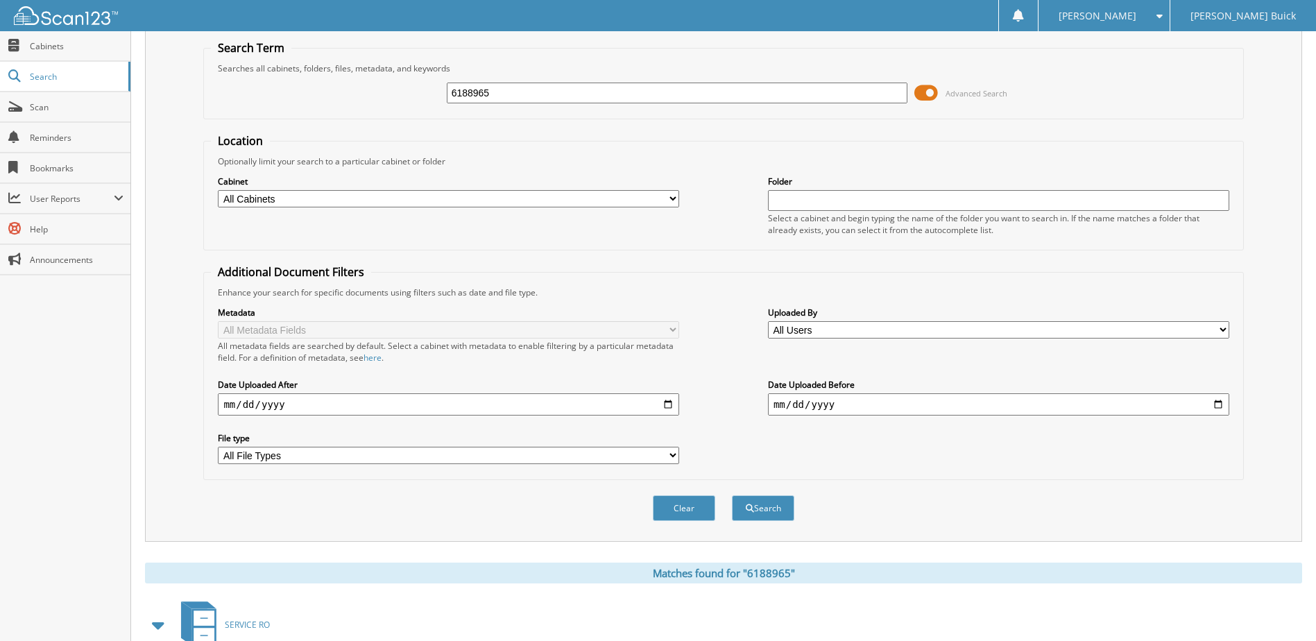
scroll to position [0, 0]
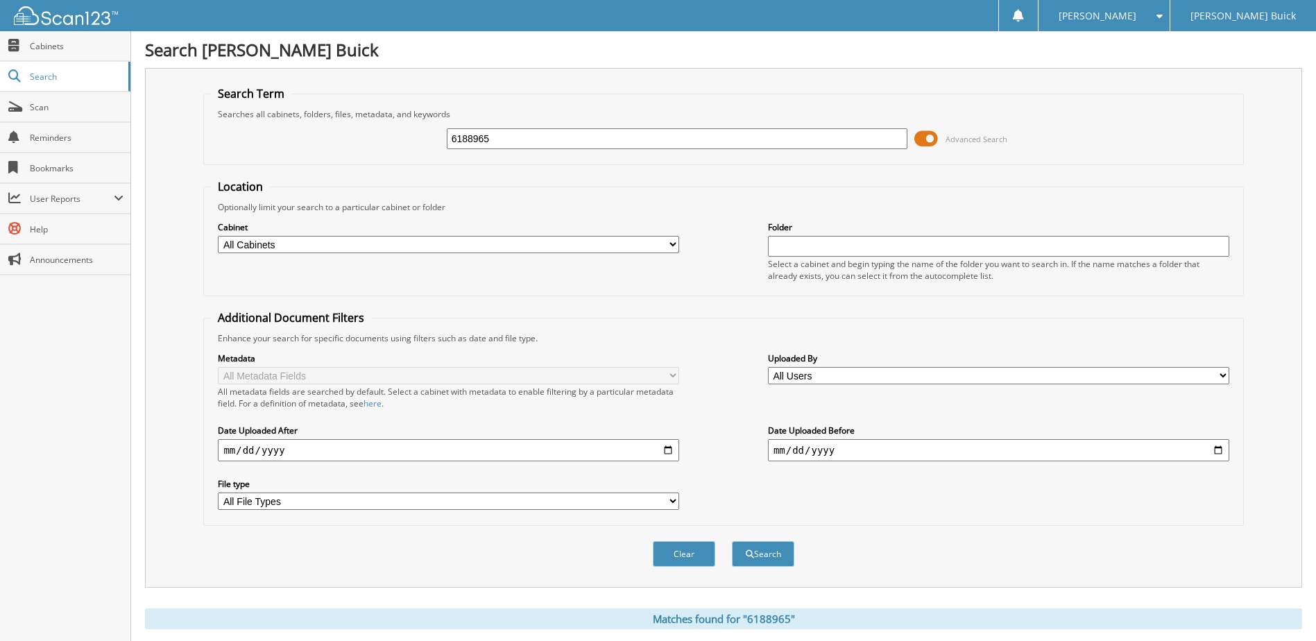
click at [649, 133] on input "6188965" at bounding box center [677, 138] width 461 height 21
type input "6189017"
click at [732, 541] on button "Search" at bounding box center [763, 554] width 62 height 26
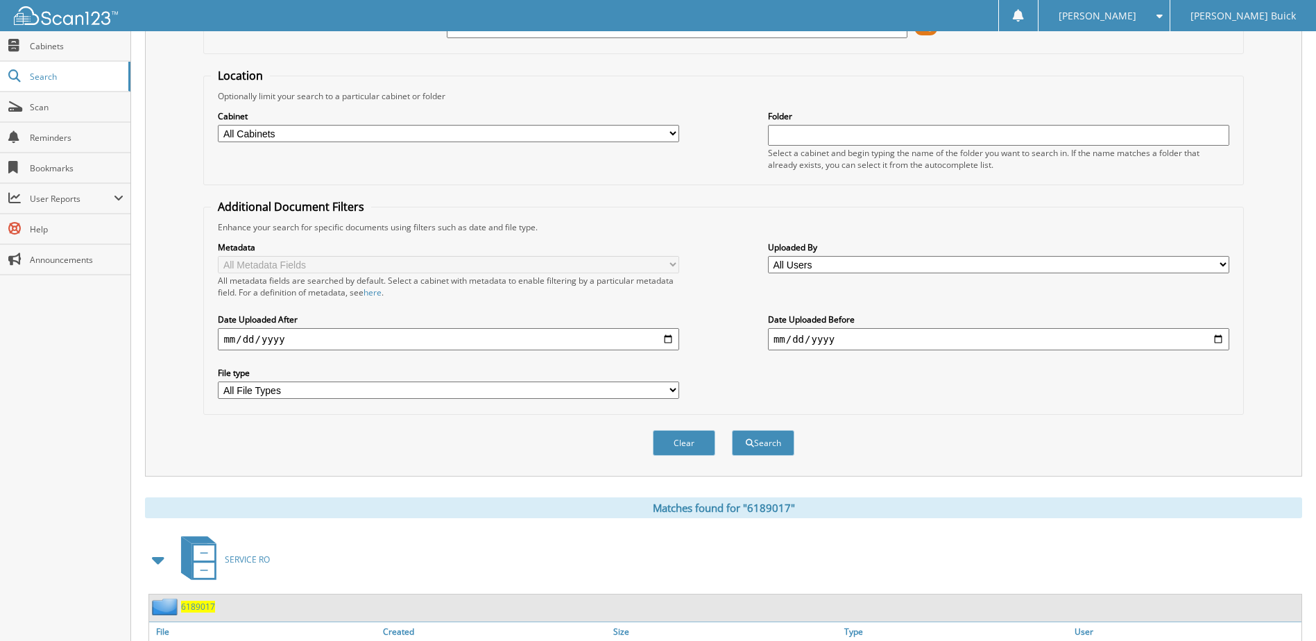
scroll to position [189, 0]
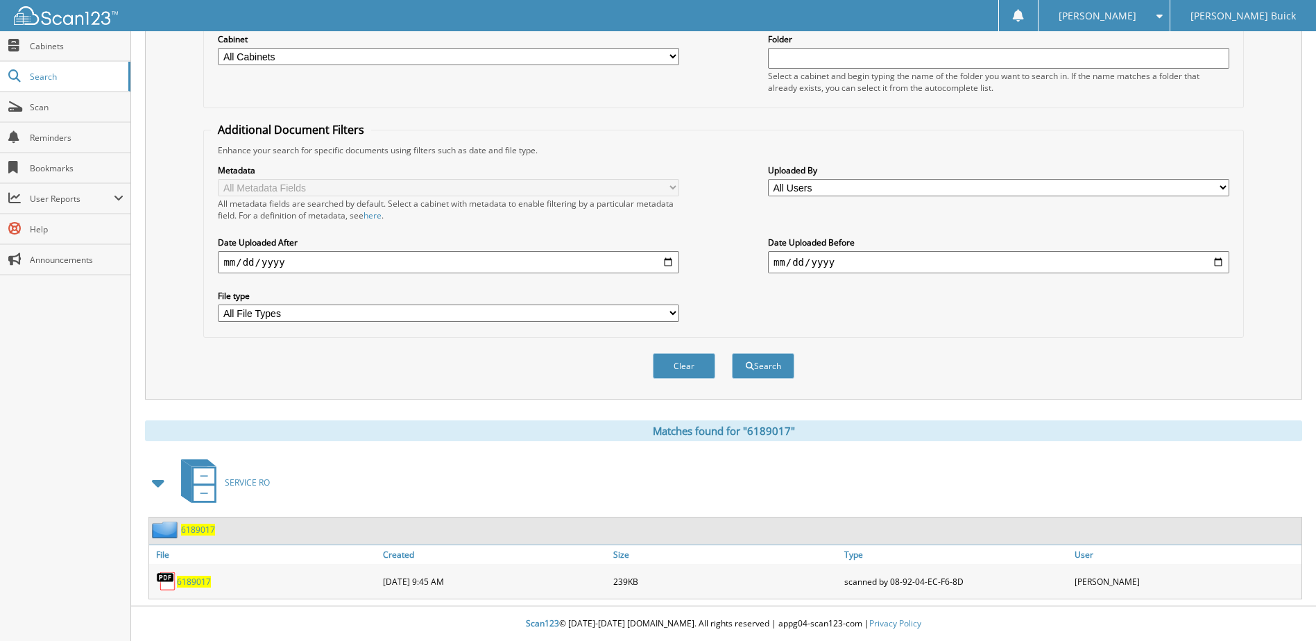
click at [200, 581] on span "6189017" at bounding box center [194, 582] width 34 height 12
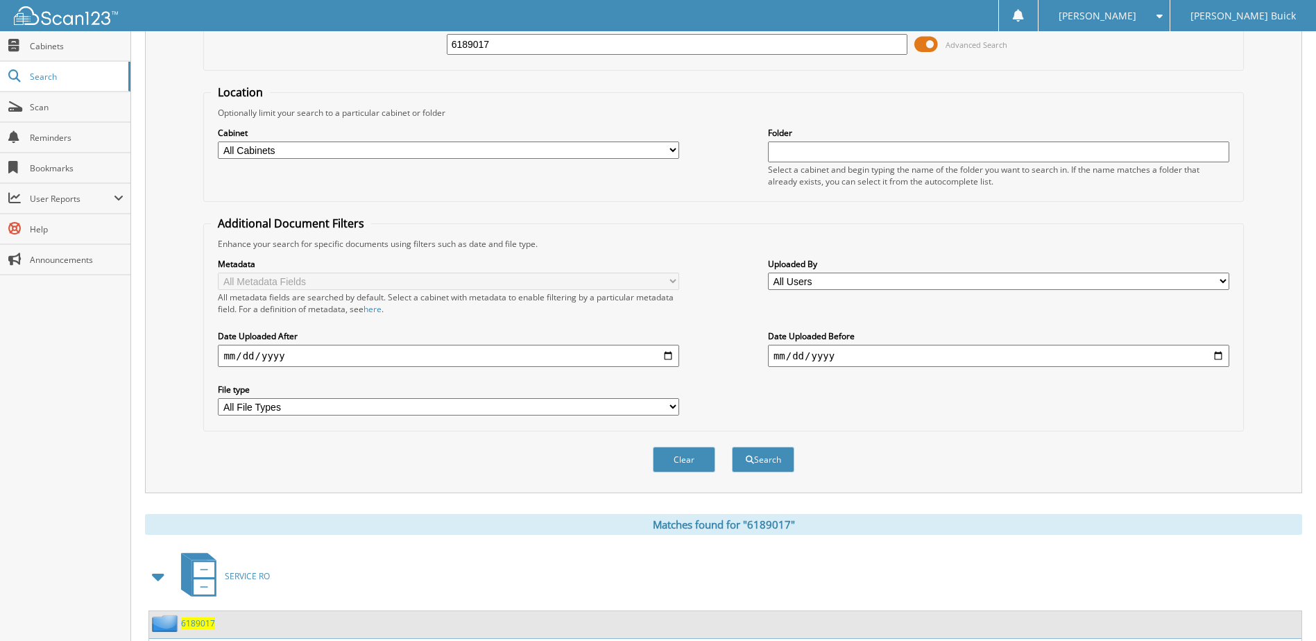
scroll to position [0, 0]
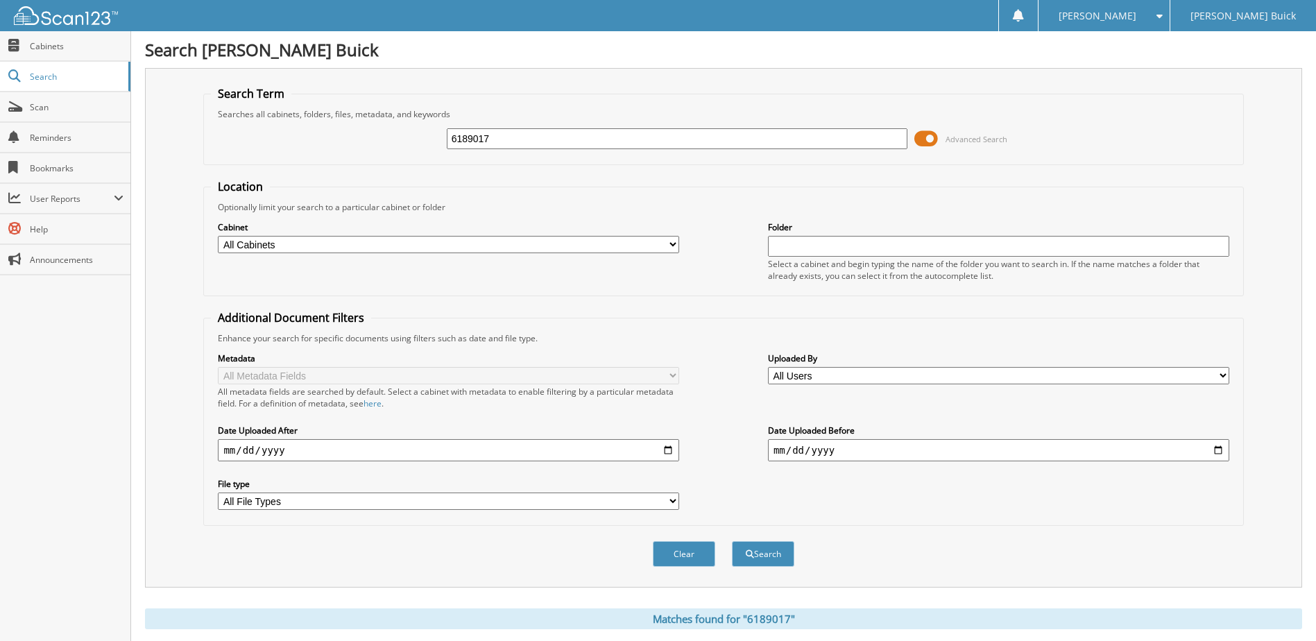
click at [687, 137] on input "6189017" at bounding box center [677, 138] width 461 height 21
type input "6189059"
click at [732, 541] on button "Search" at bounding box center [763, 554] width 62 height 26
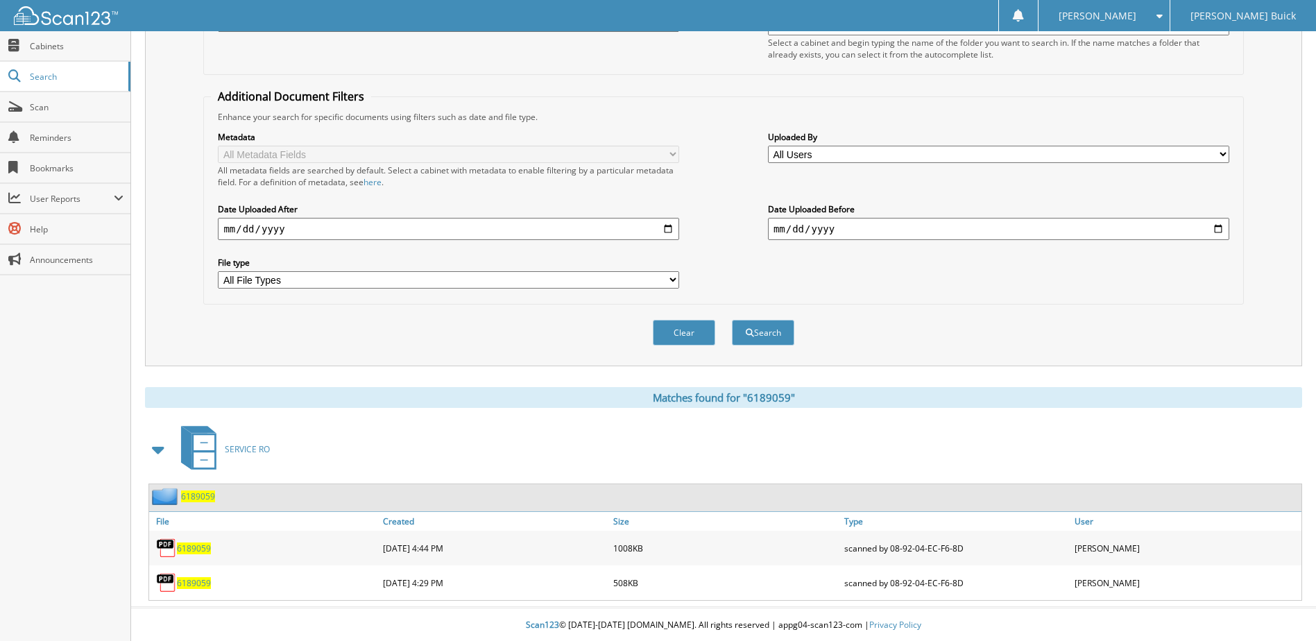
scroll to position [223, 0]
click at [196, 548] on span "6189059" at bounding box center [194, 547] width 34 height 12
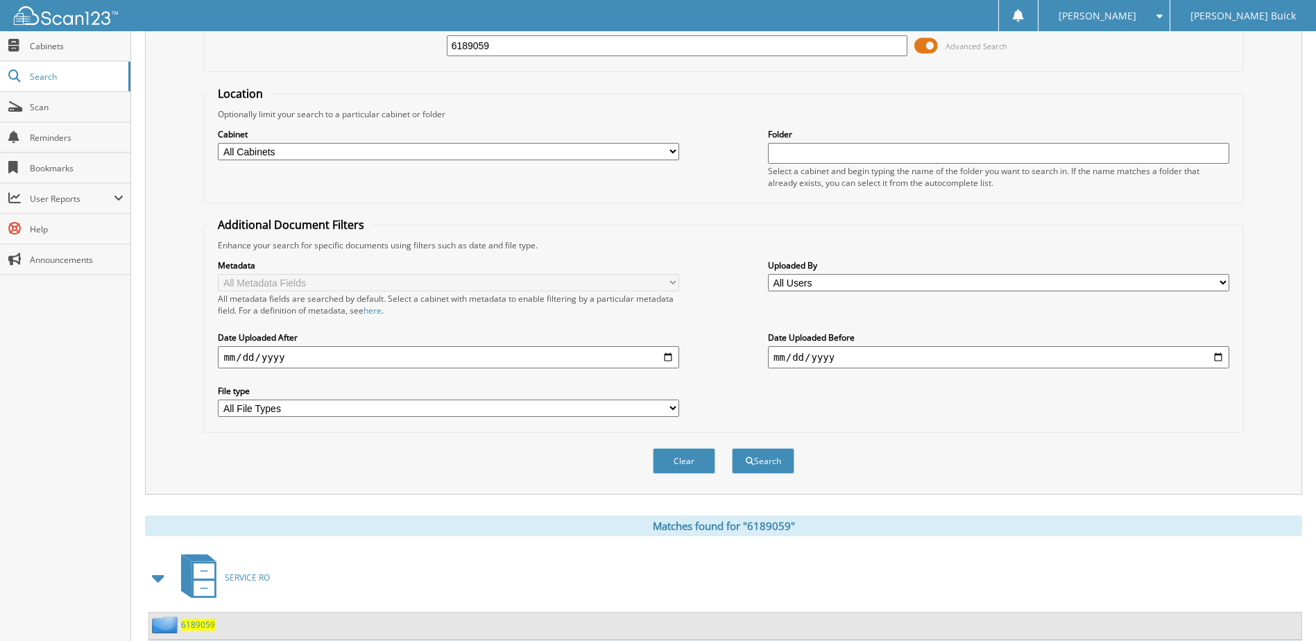
scroll to position [0, 0]
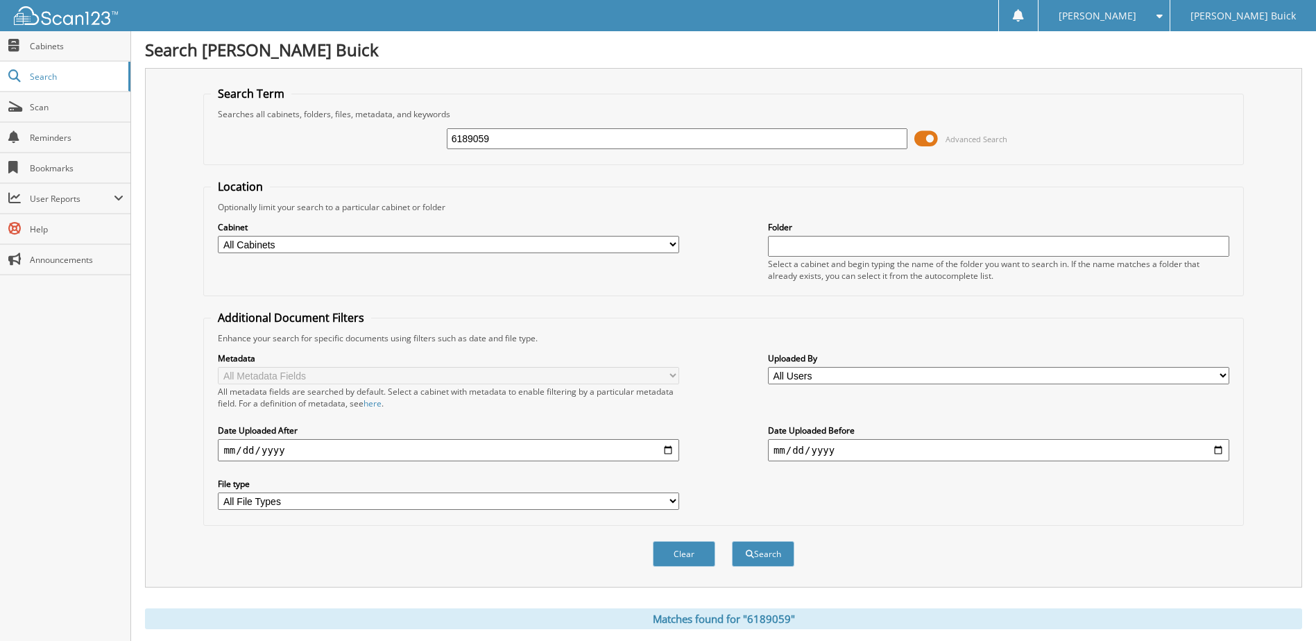
click at [552, 145] on input "6189059" at bounding box center [677, 138] width 461 height 21
type input "6189125"
click at [732, 541] on button "Search" at bounding box center [763, 554] width 62 height 26
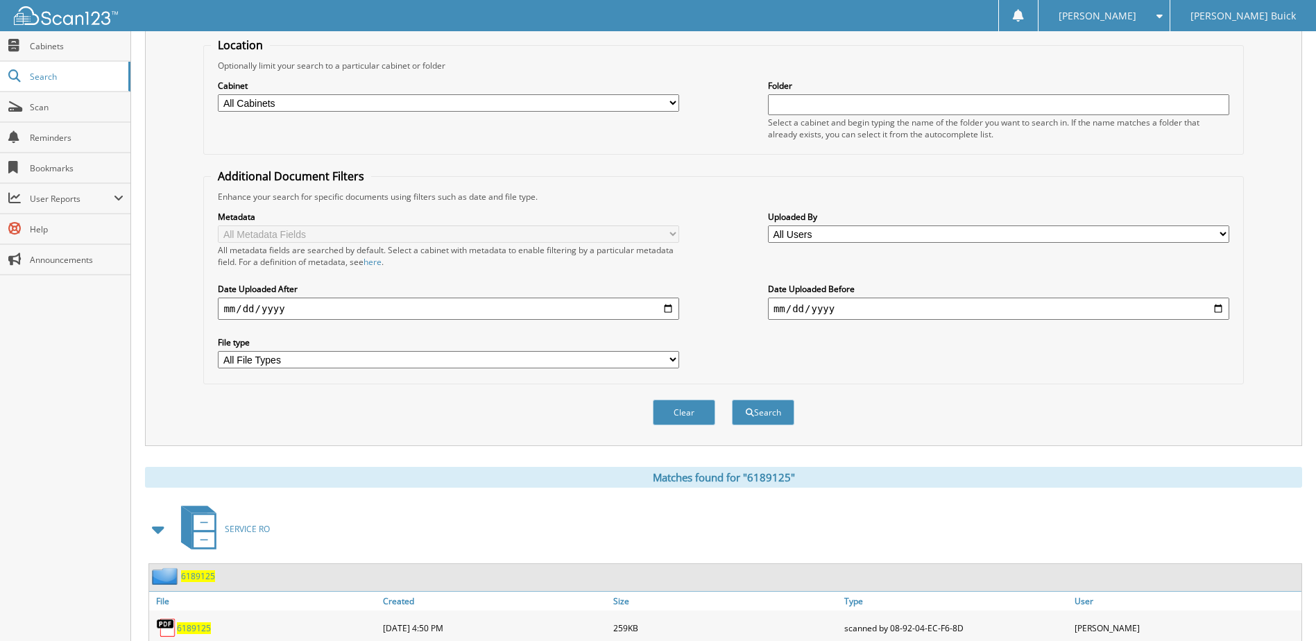
scroll to position [189, 0]
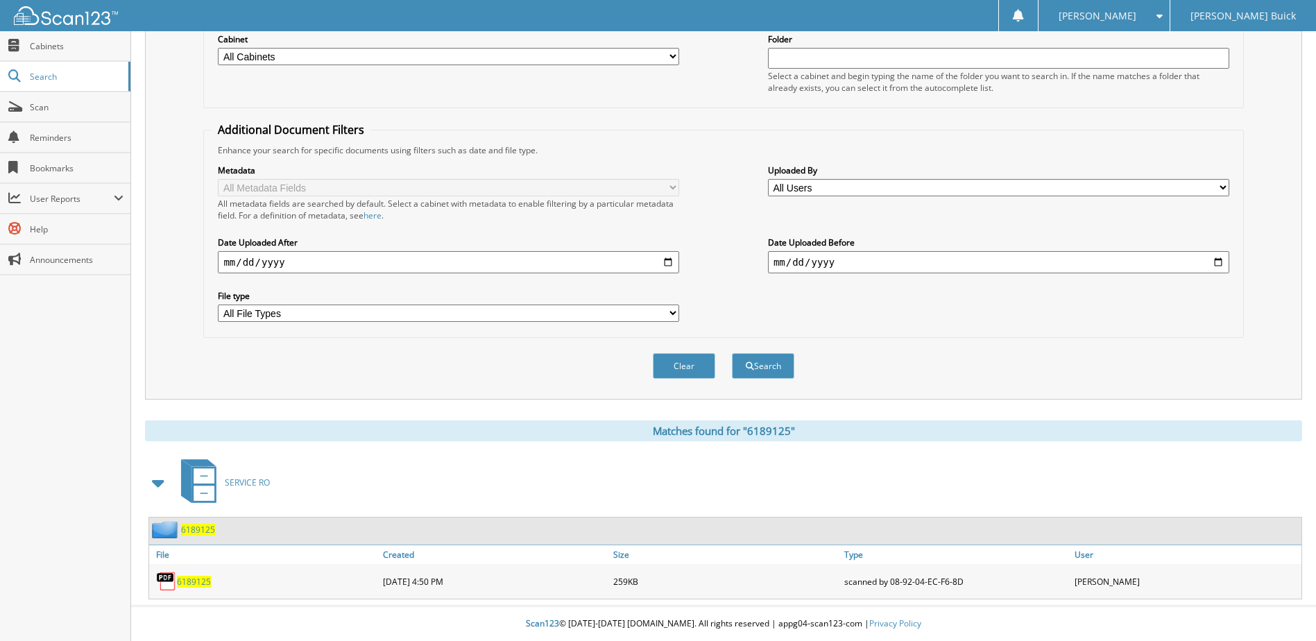
click at [198, 581] on span "6189125" at bounding box center [194, 582] width 34 height 12
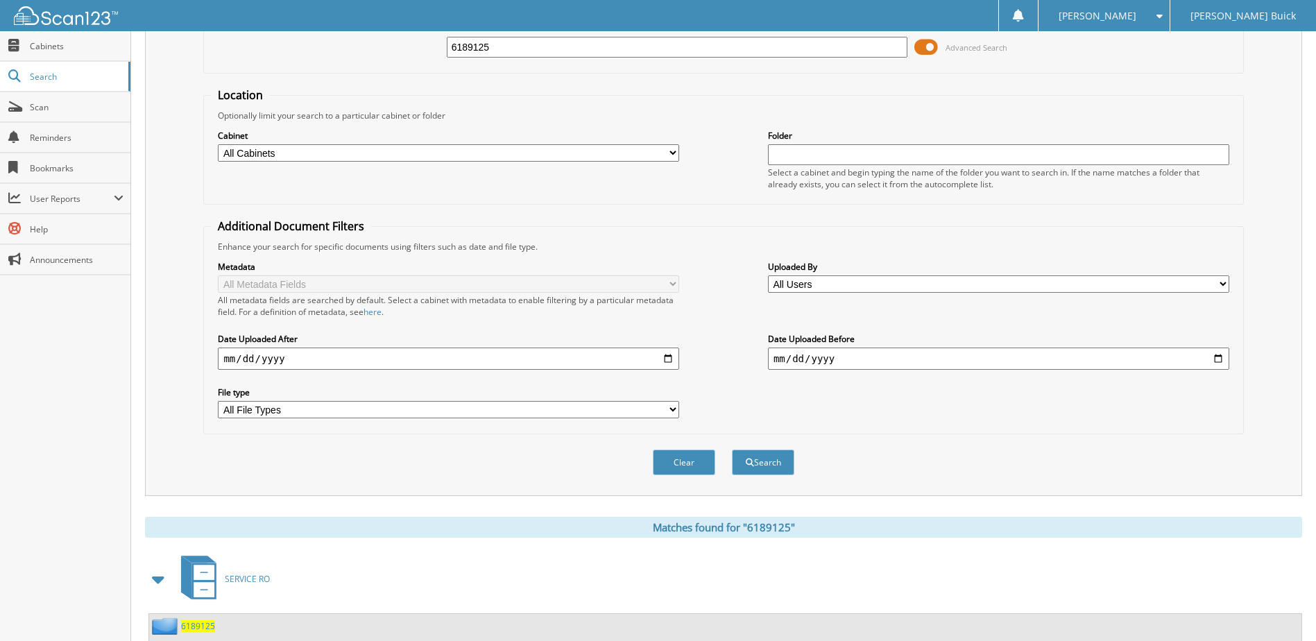
scroll to position [0, 0]
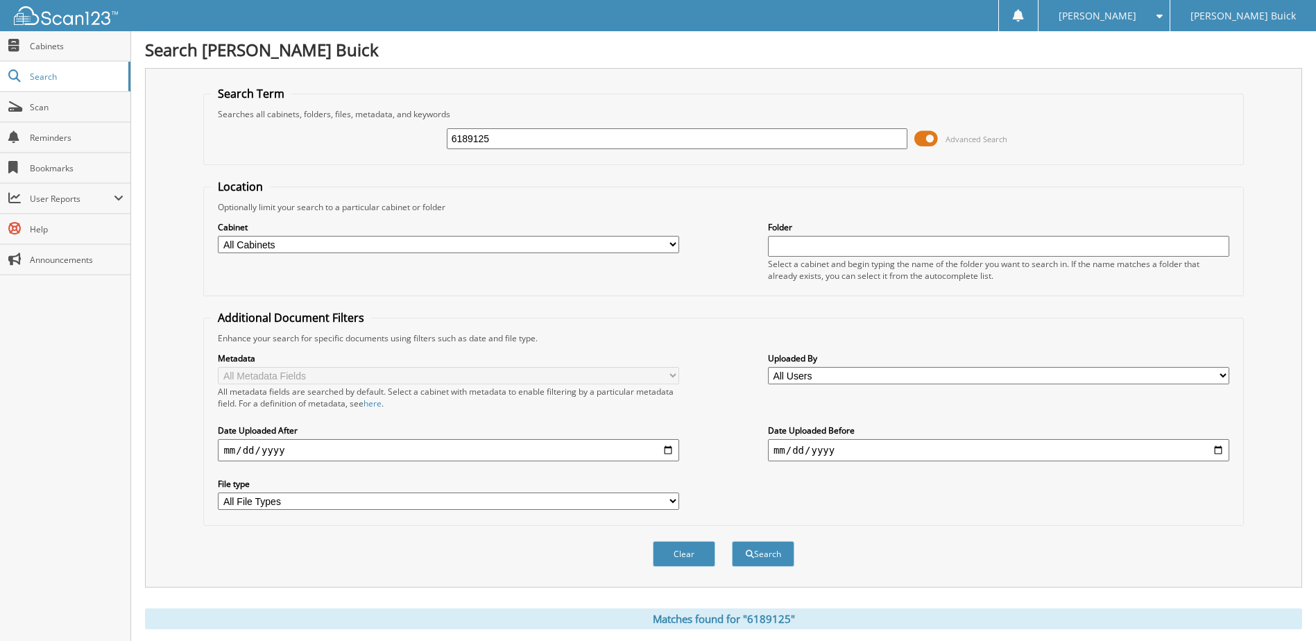
click at [665, 142] on input "6189125" at bounding box center [677, 138] width 461 height 21
type input "6188239"
click at [732, 541] on button "Search" at bounding box center [763, 554] width 62 height 26
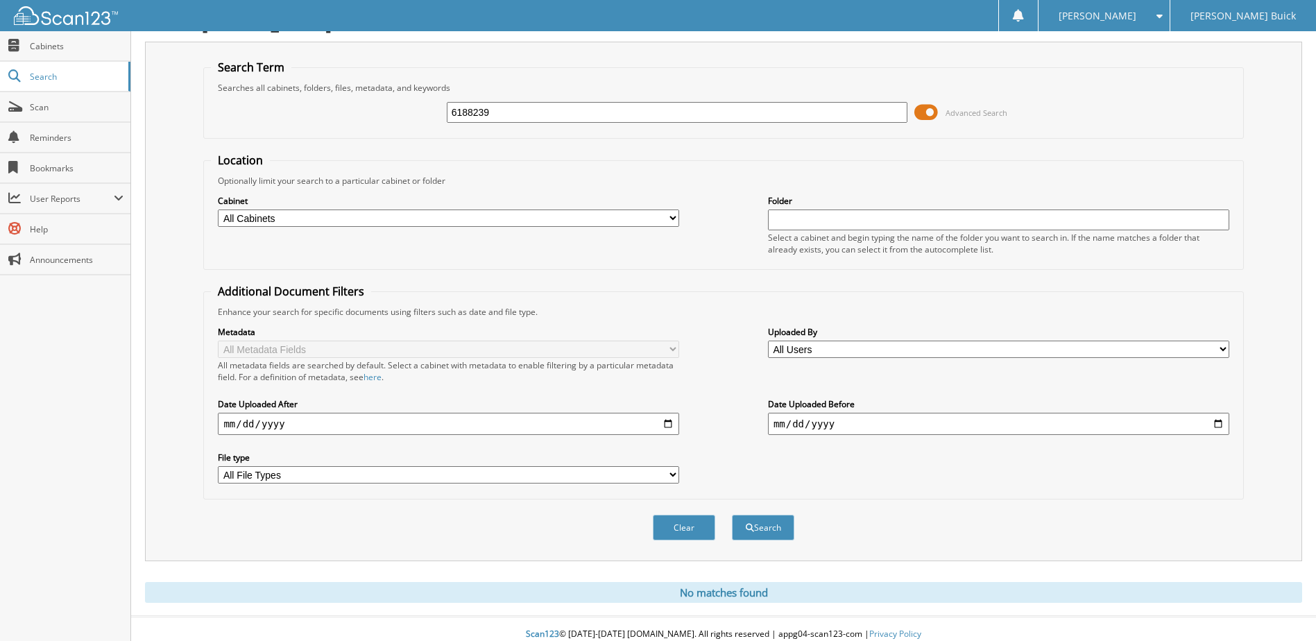
scroll to position [37, 0]
